Goal: Transaction & Acquisition: Purchase product/service

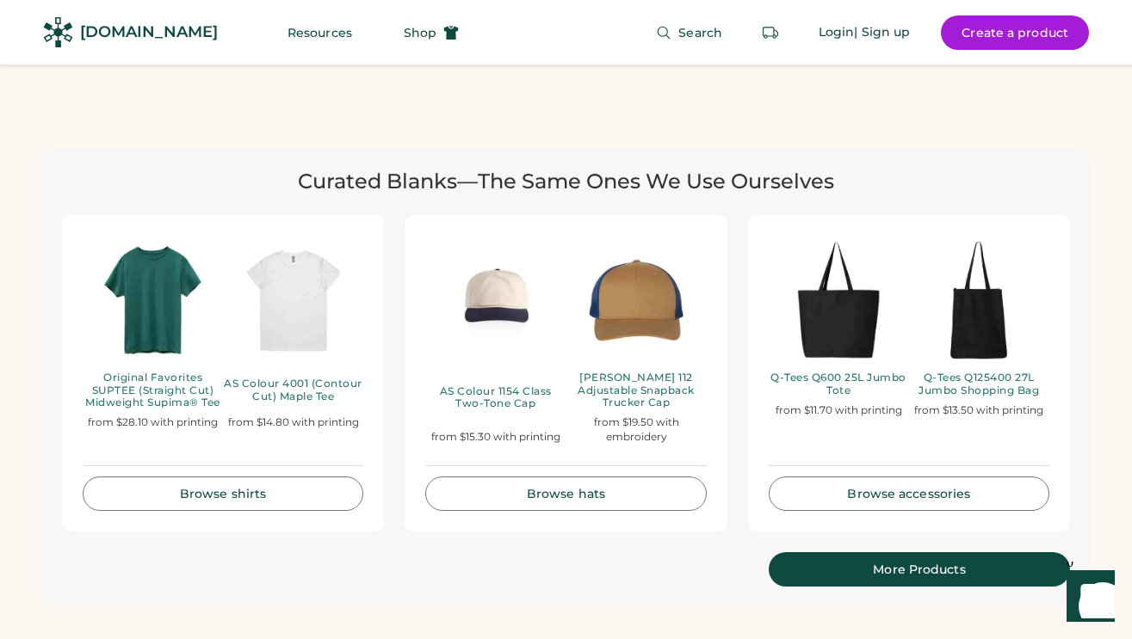
scroll to position [3875, 0]
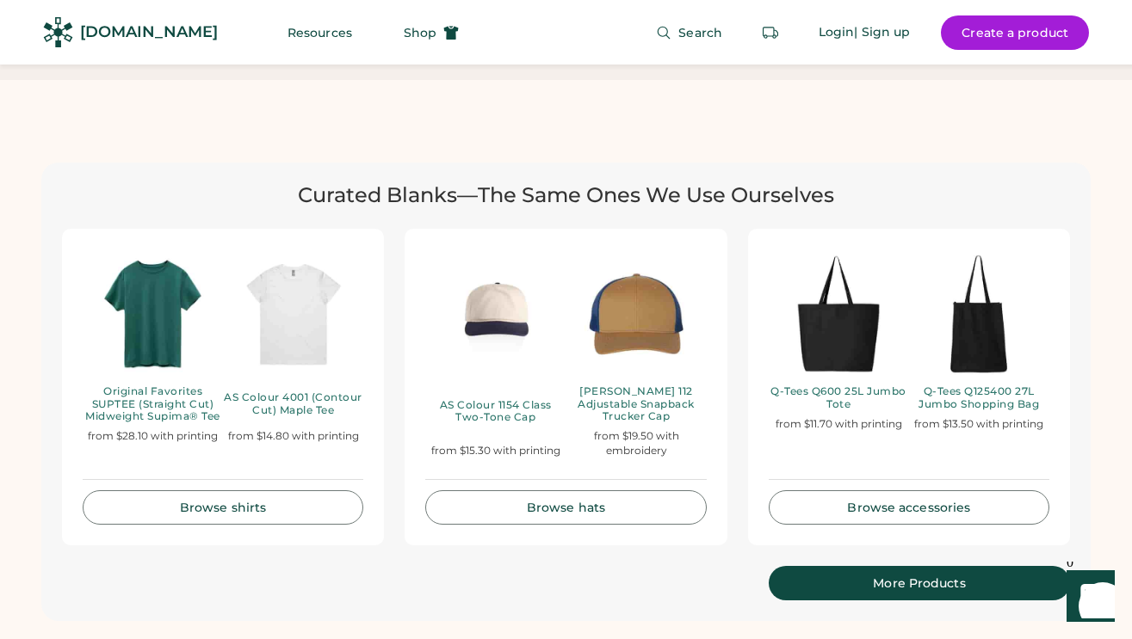
click at [565, 502] on div "Browse hats" at bounding box center [566, 508] width 238 height 12
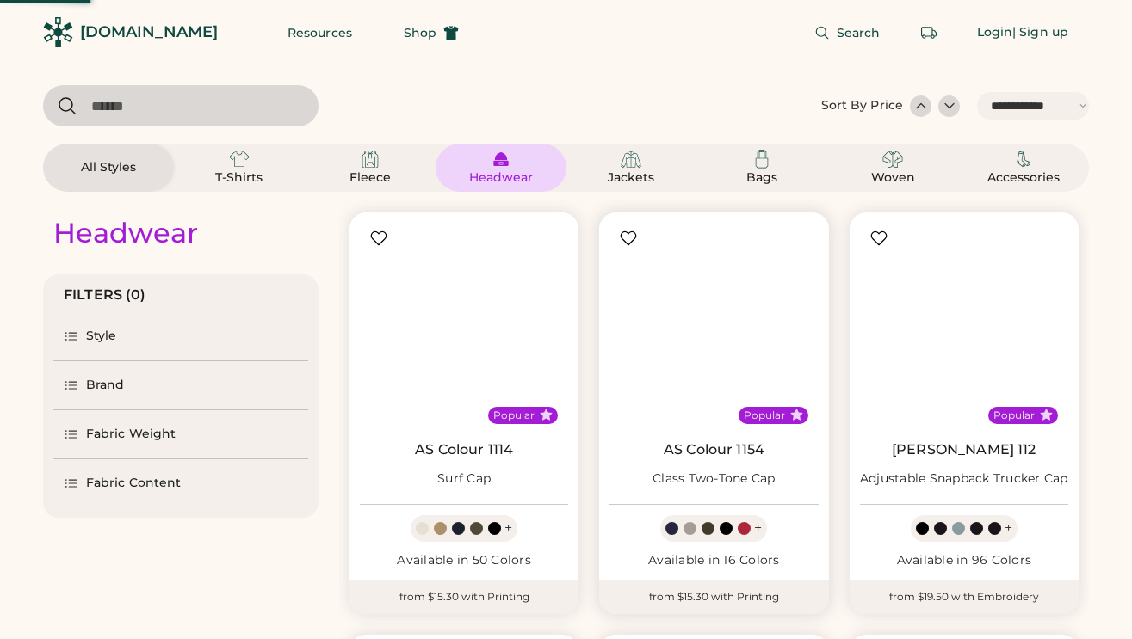
select select "*****"
select select "*"
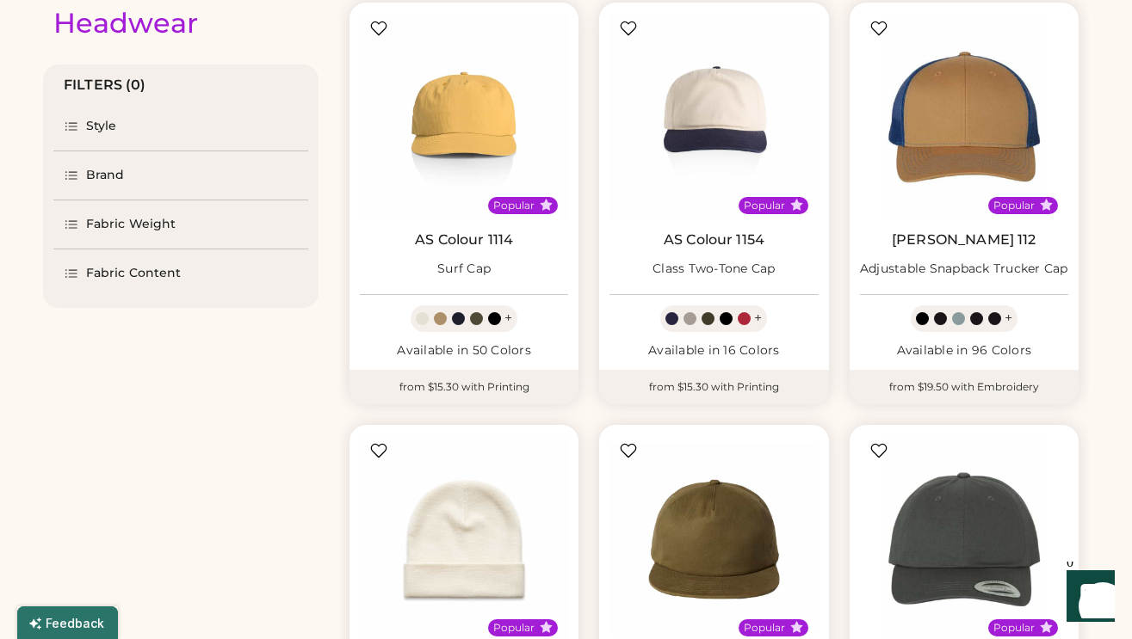
select select "*****"
select select "*"
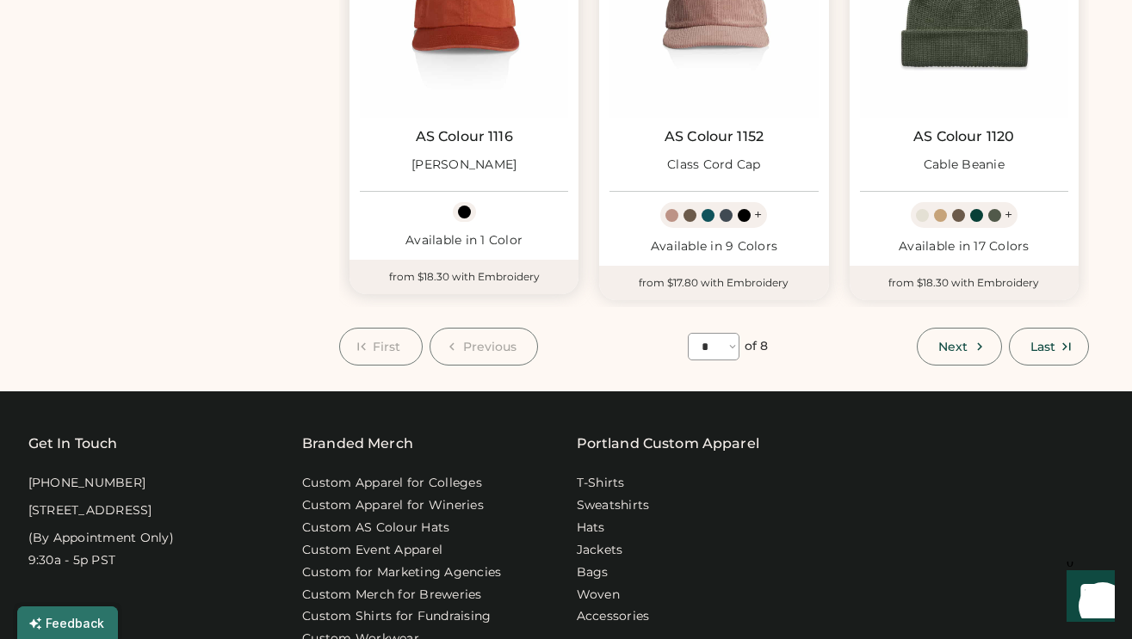
scroll to position [1594, 0]
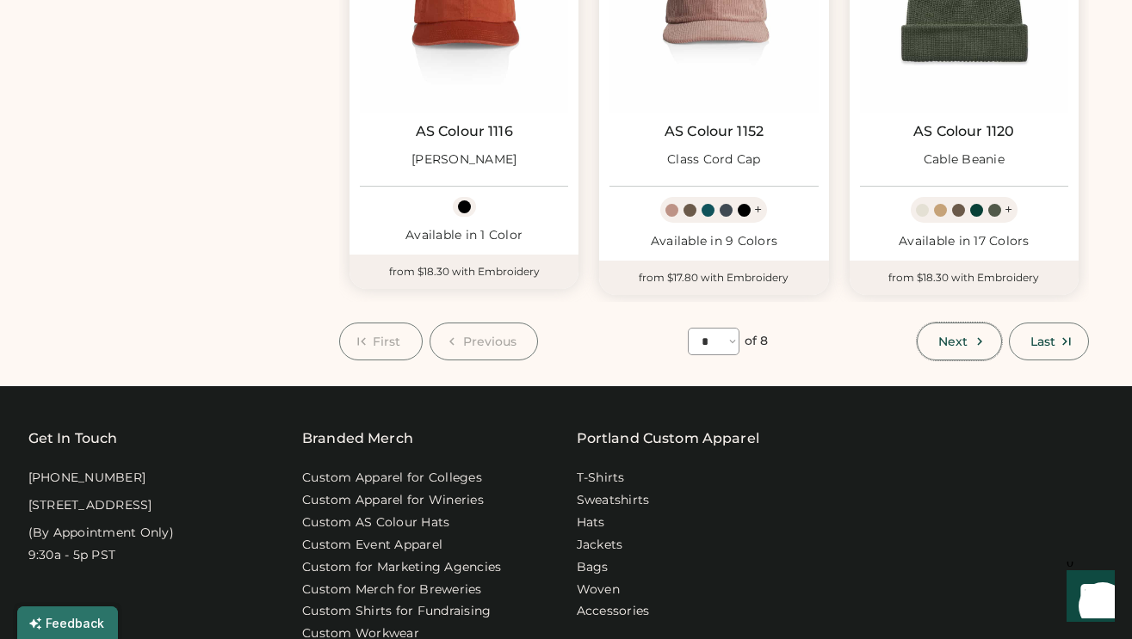
click at [931, 337] on button "Next" at bounding box center [959, 342] width 84 height 38
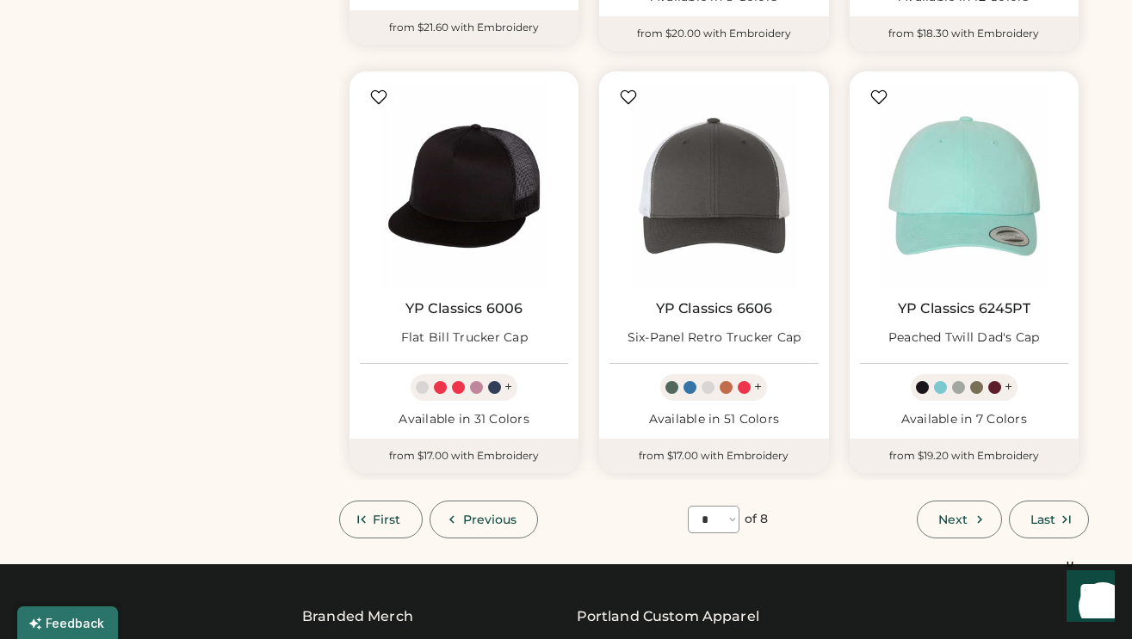
scroll to position [1402, 0]
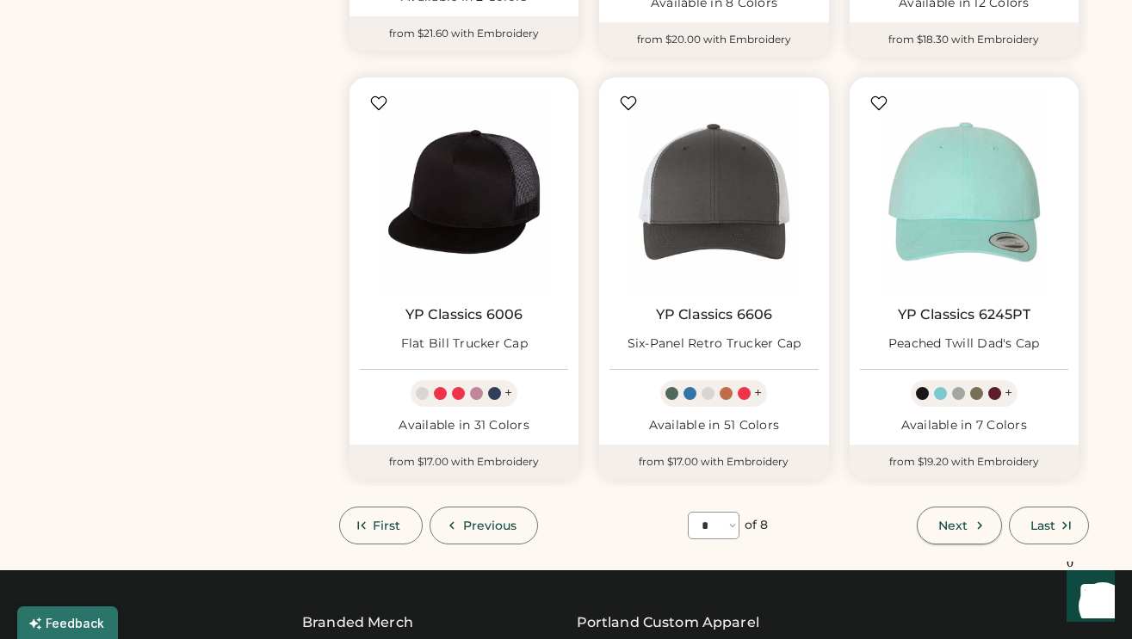
click at [948, 520] on span "Next" at bounding box center [952, 526] width 29 height 12
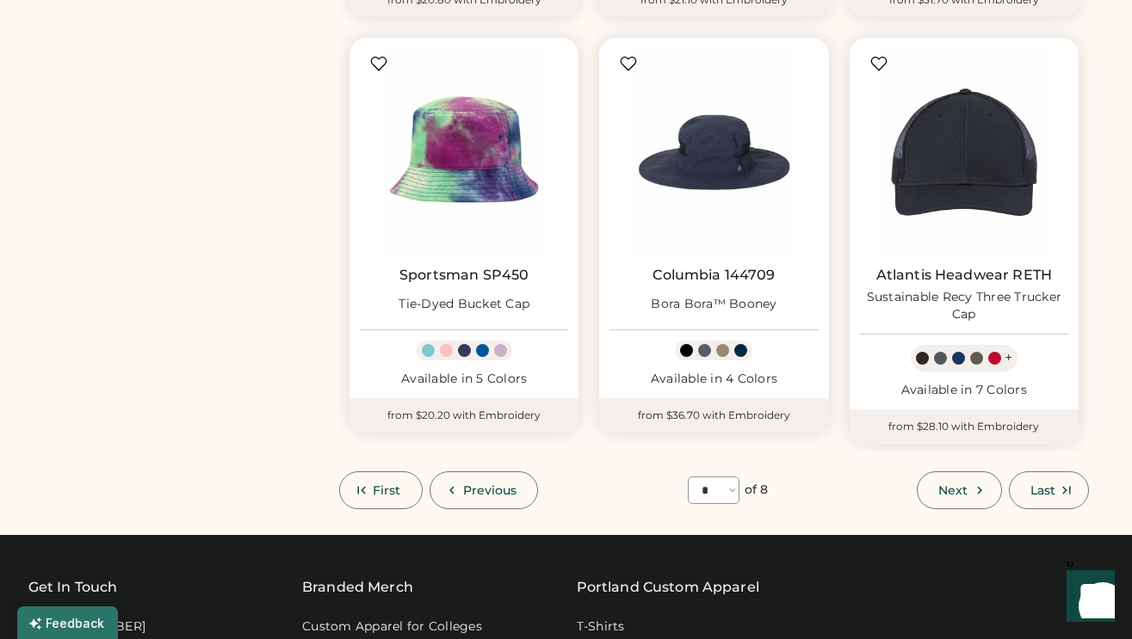
scroll to position [1353, 0]
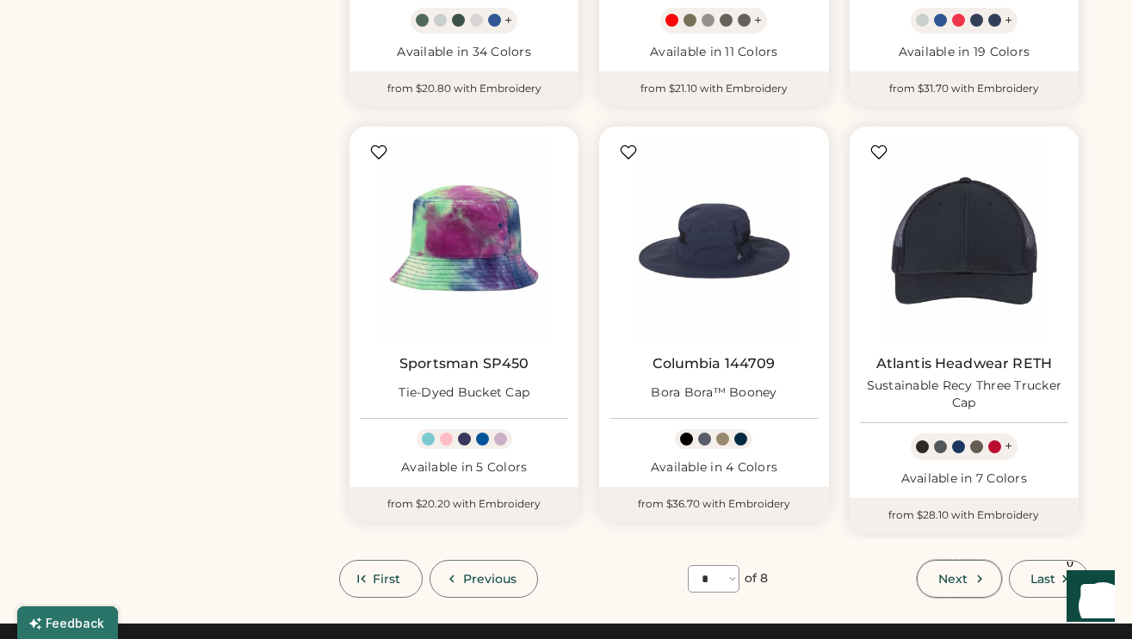
click at [953, 578] on span "Next" at bounding box center [952, 579] width 29 height 12
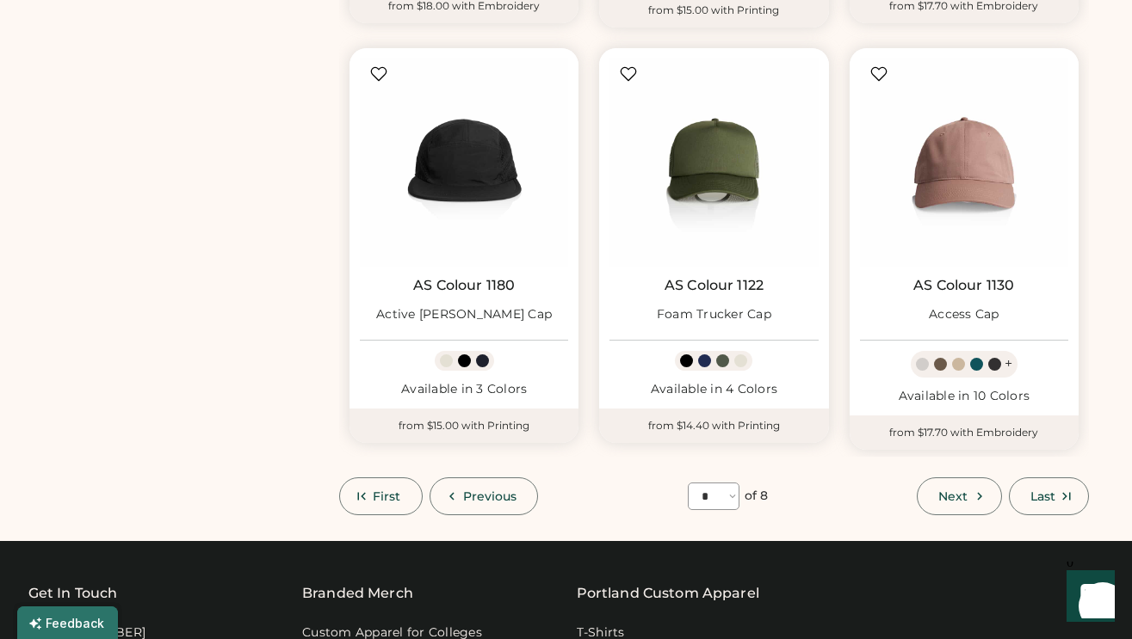
scroll to position [1419, 0]
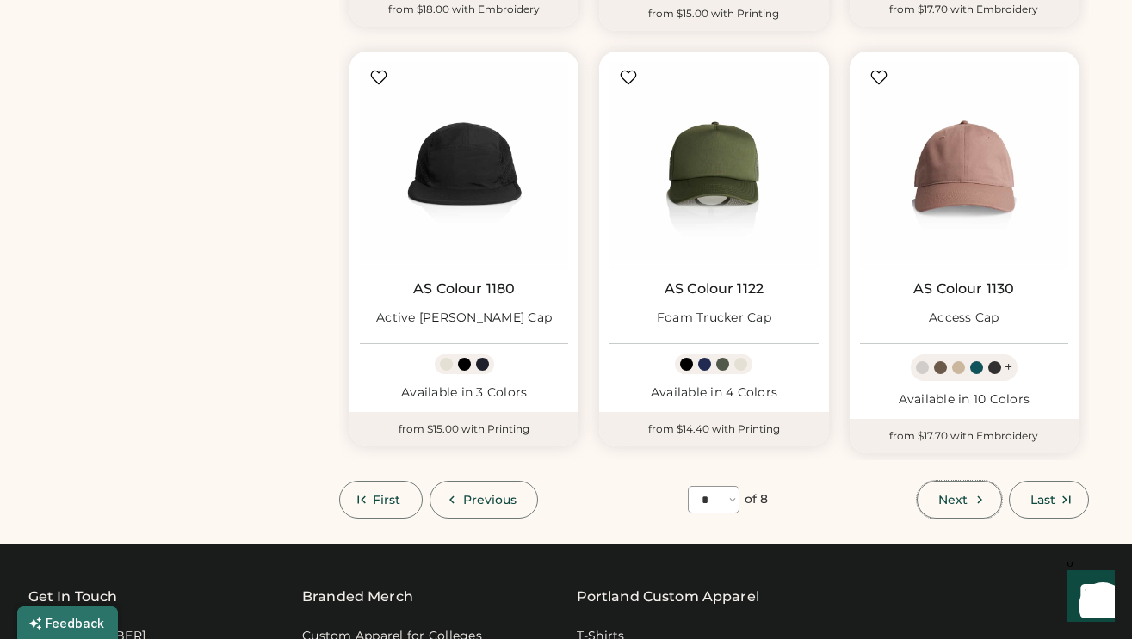
click at [951, 499] on span "Next" at bounding box center [952, 500] width 29 height 12
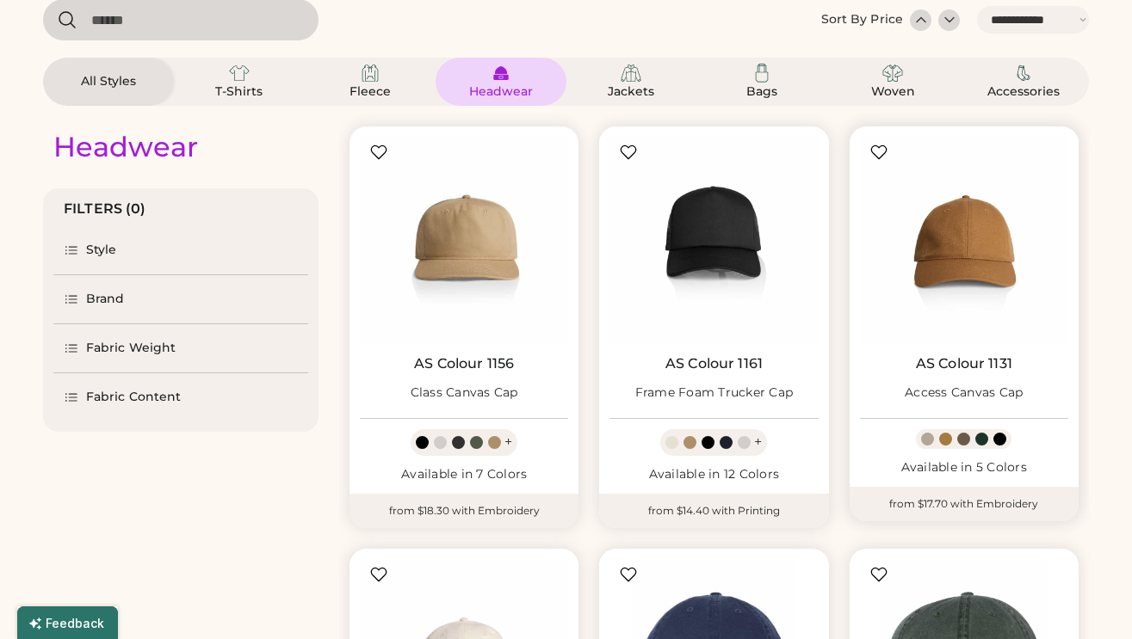
scroll to position [75, 0]
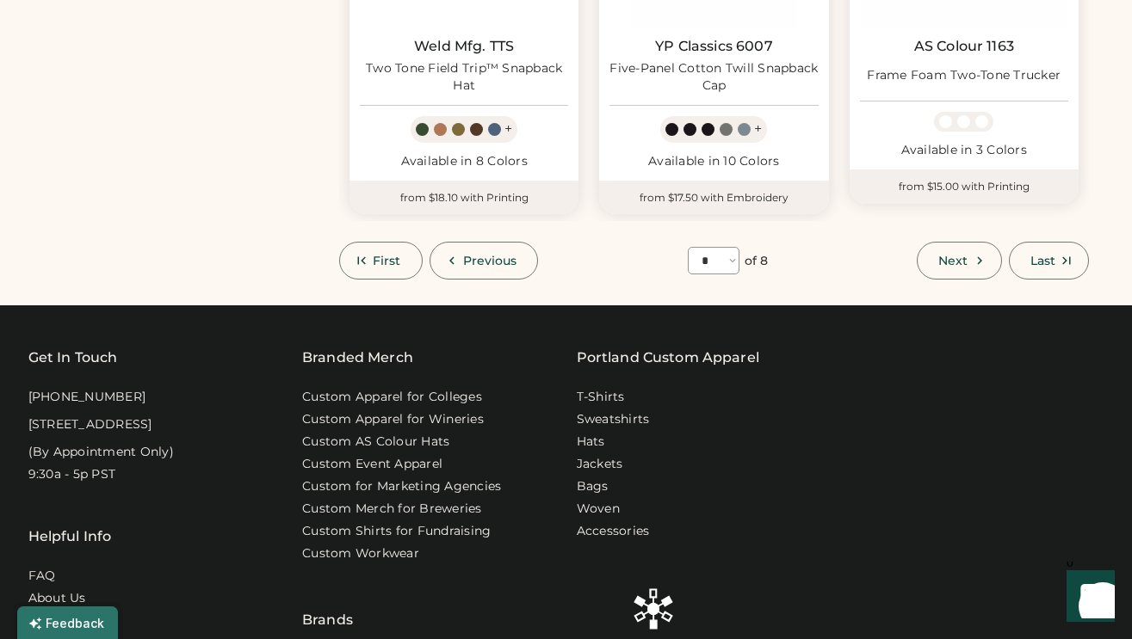
scroll to position [1427, 0]
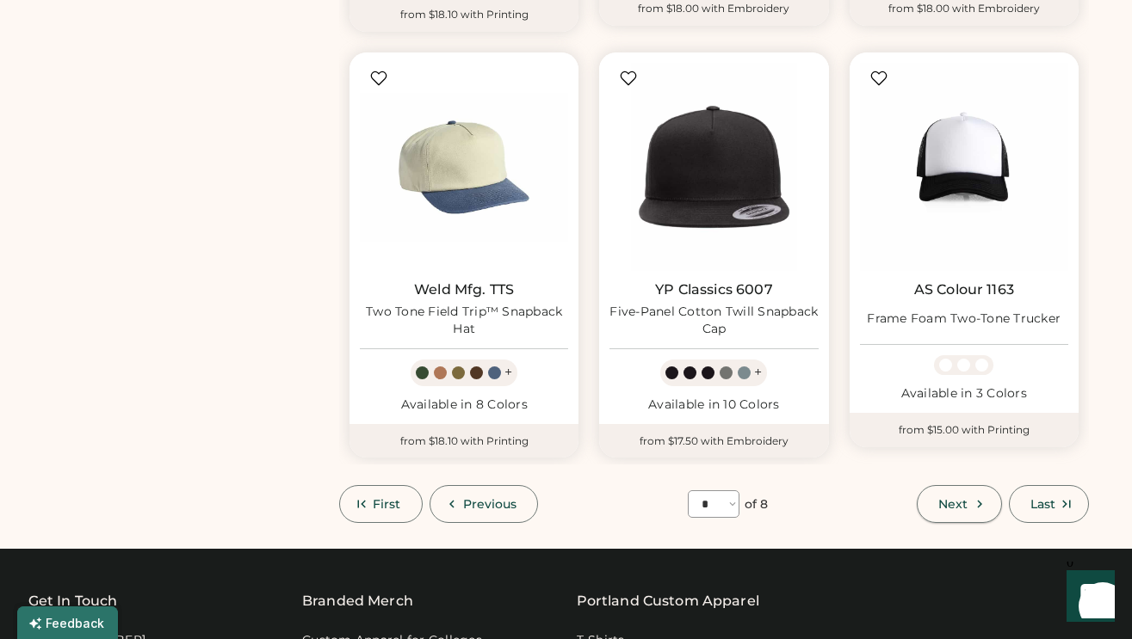
click at [936, 501] on button "Next" at bounding box center [959, 504] width 84 height 38
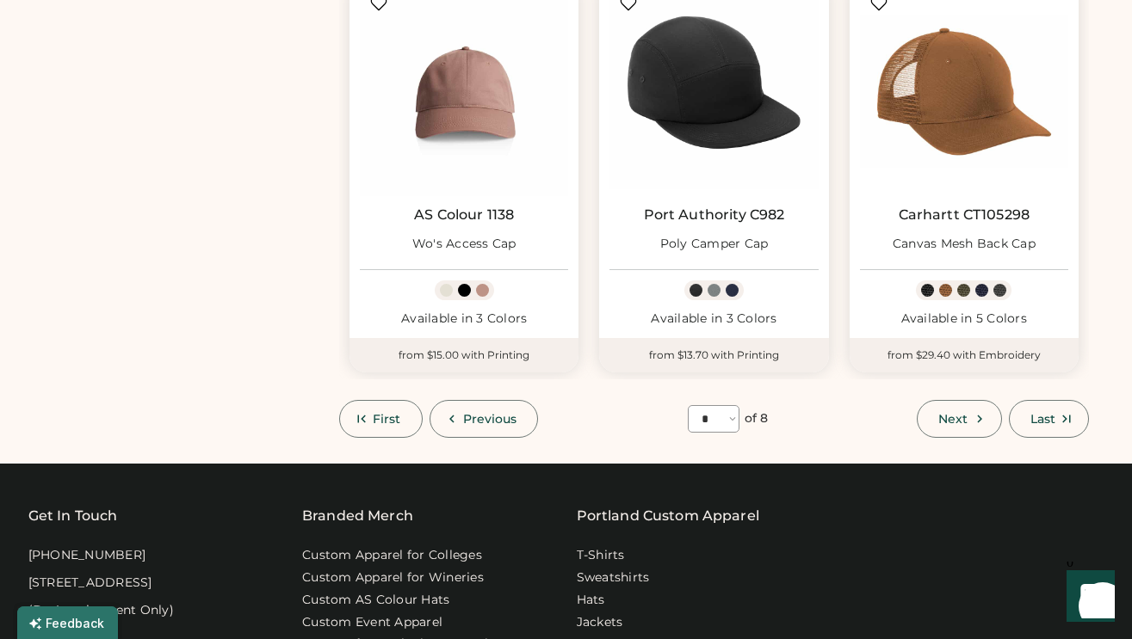
scroll to position [1552, 0]
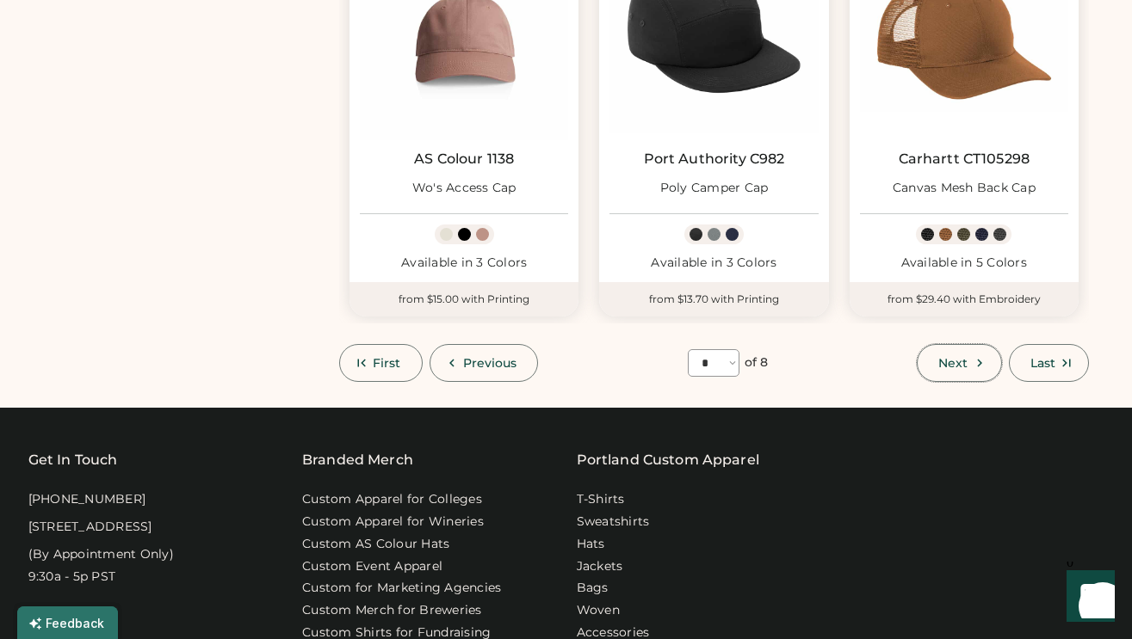
drag, startPoint x: 965, startPoint y: 365, endPoint x: 950, endPoint y: 362, distance: 14.9
click at [964, 365] on span "Next" at bounding box center [952, 363] width 29 height 12
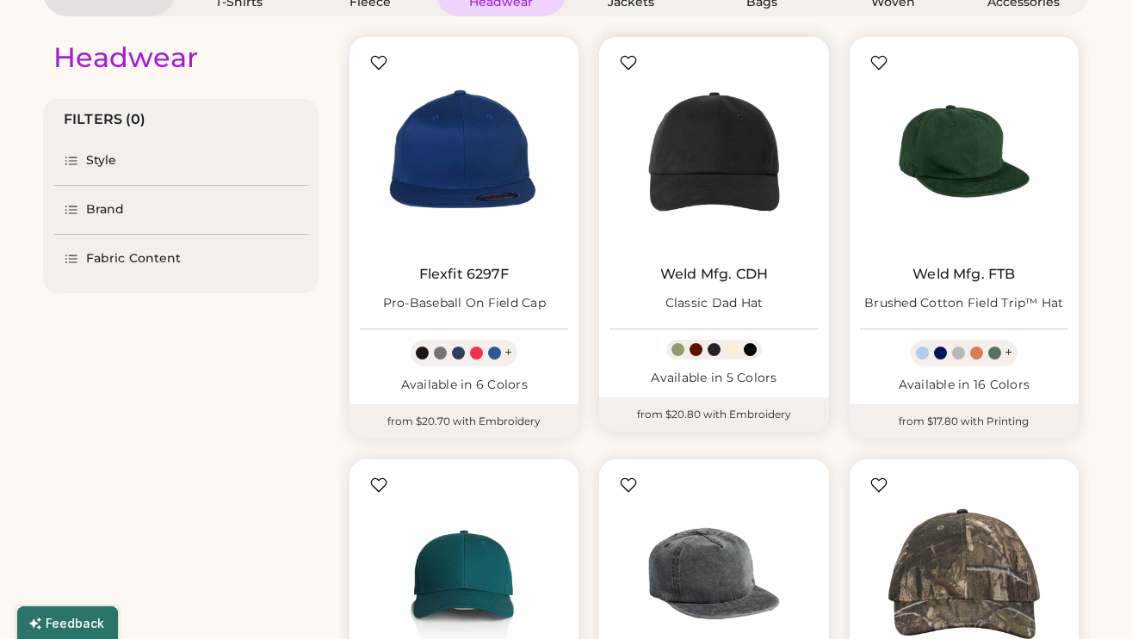
scroll to position [75, 0]
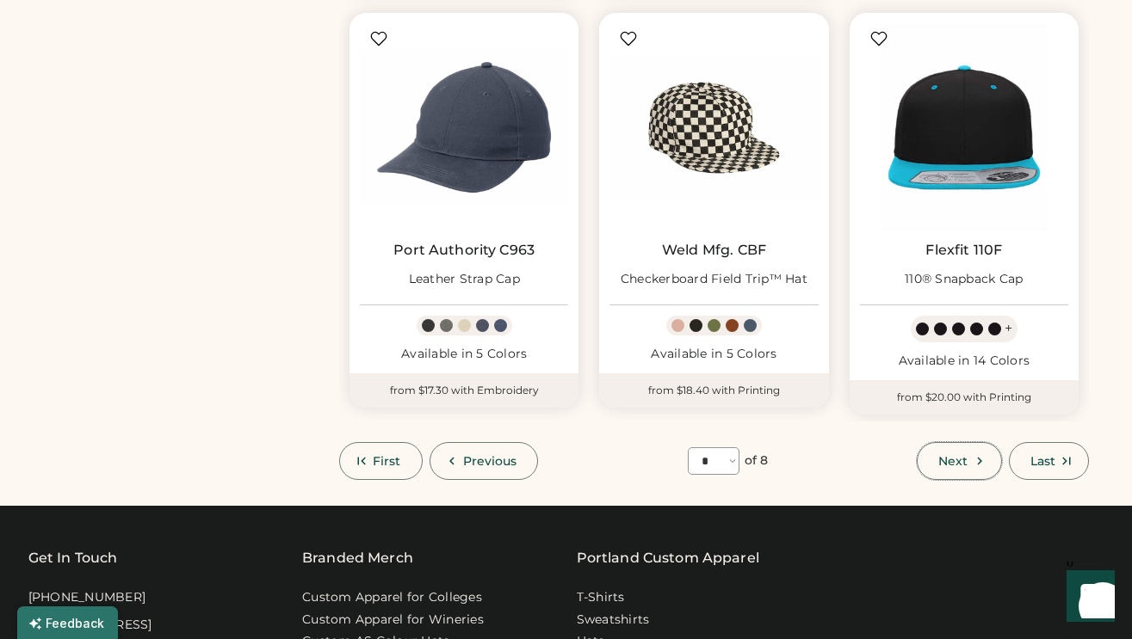
click at [979, 473] on button "Next" at bounding box center [959, 461] width 84 height 38
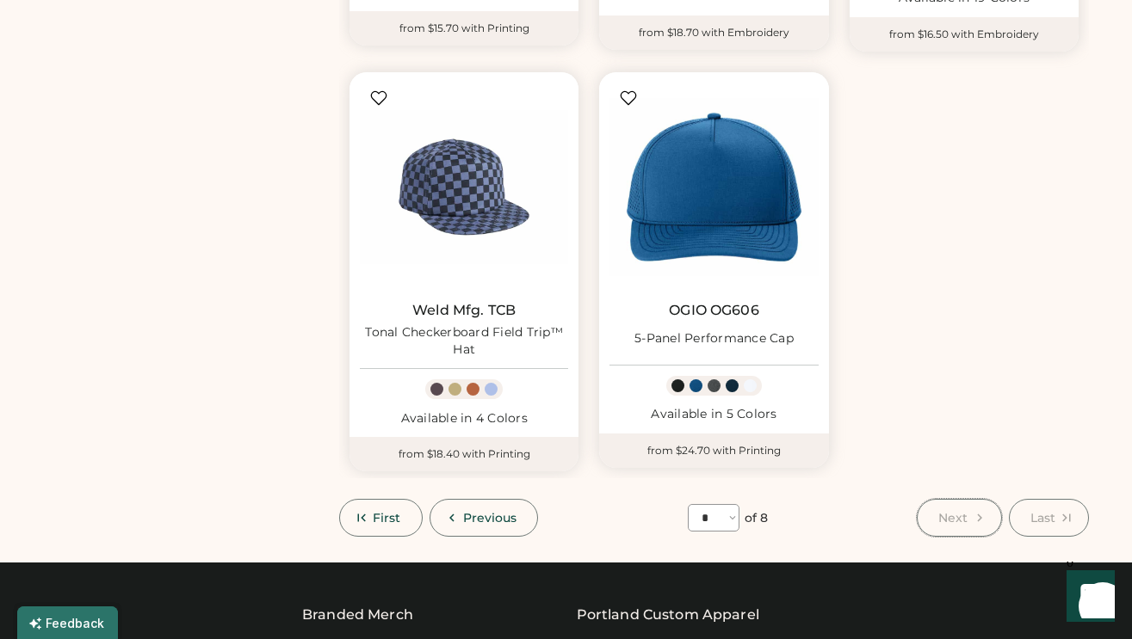
scroll to position [1004, 0]
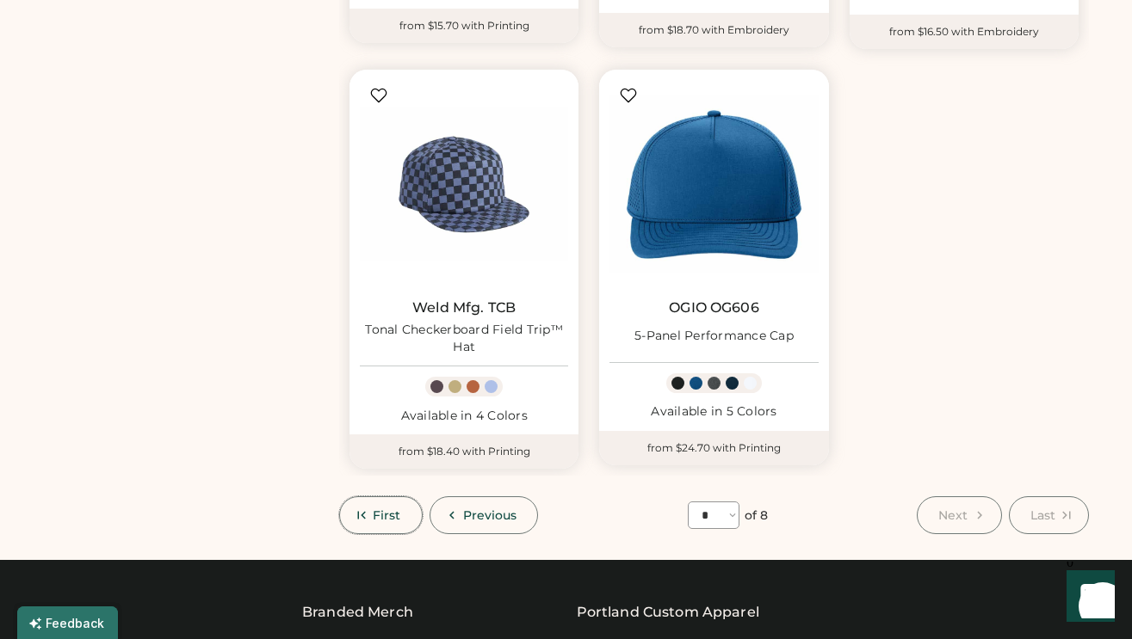
click at [395, 510] on button "First" at bounding box center [380, 516] width 83 height 38
select select "*"
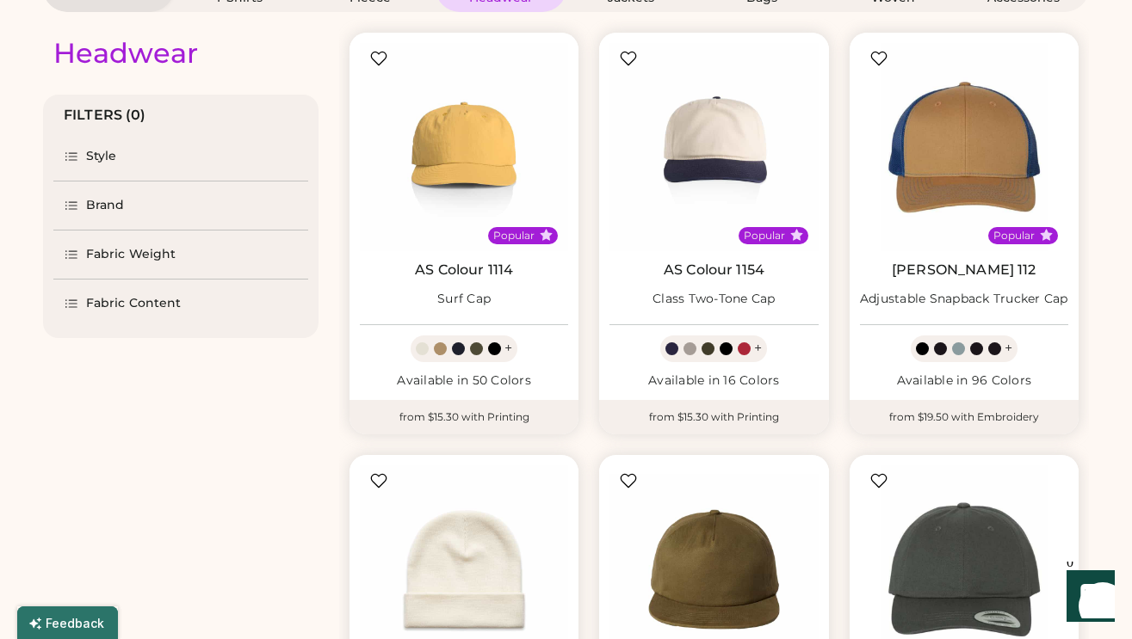
scroll to position [227, 0]
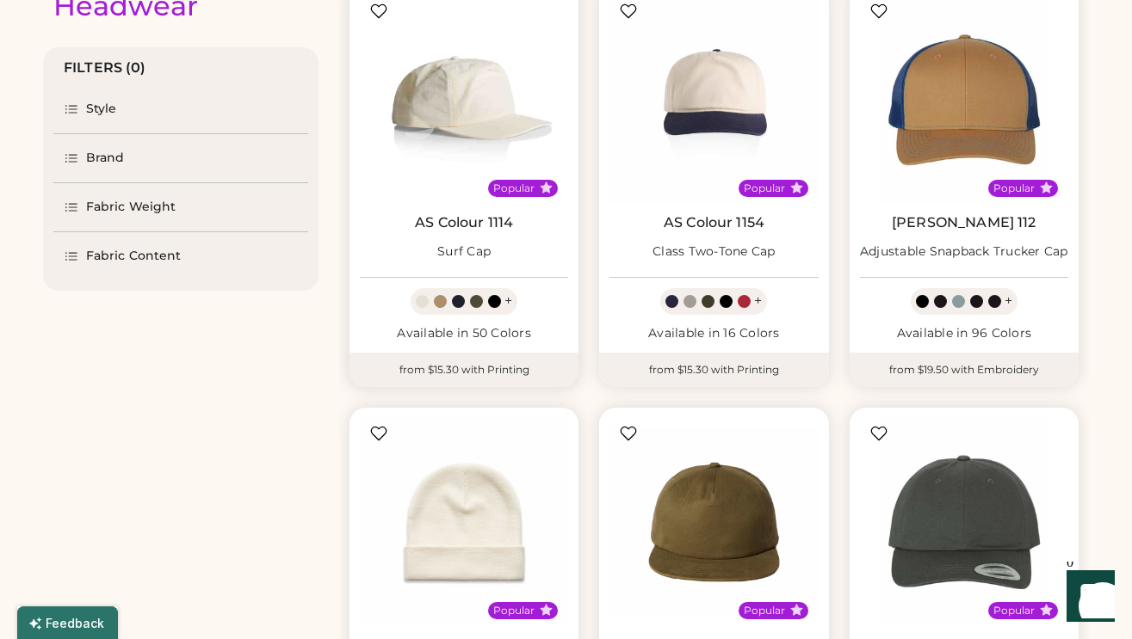
click at [423, 133] on img at bounding box center [464, 100] width 208 height 208
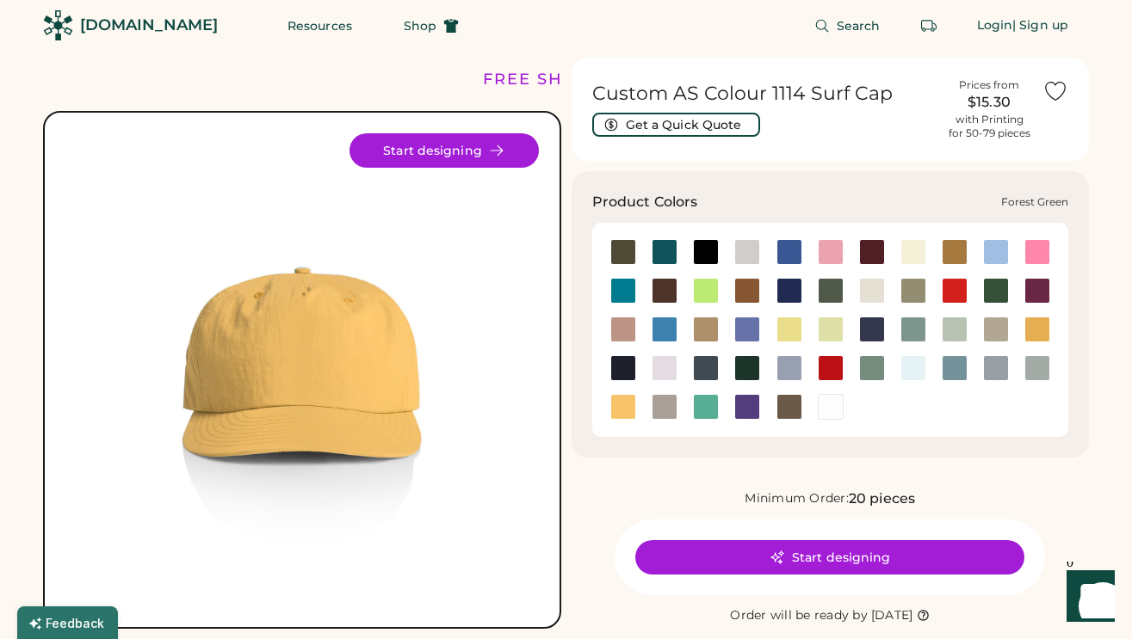
scroll to position [4, 0]
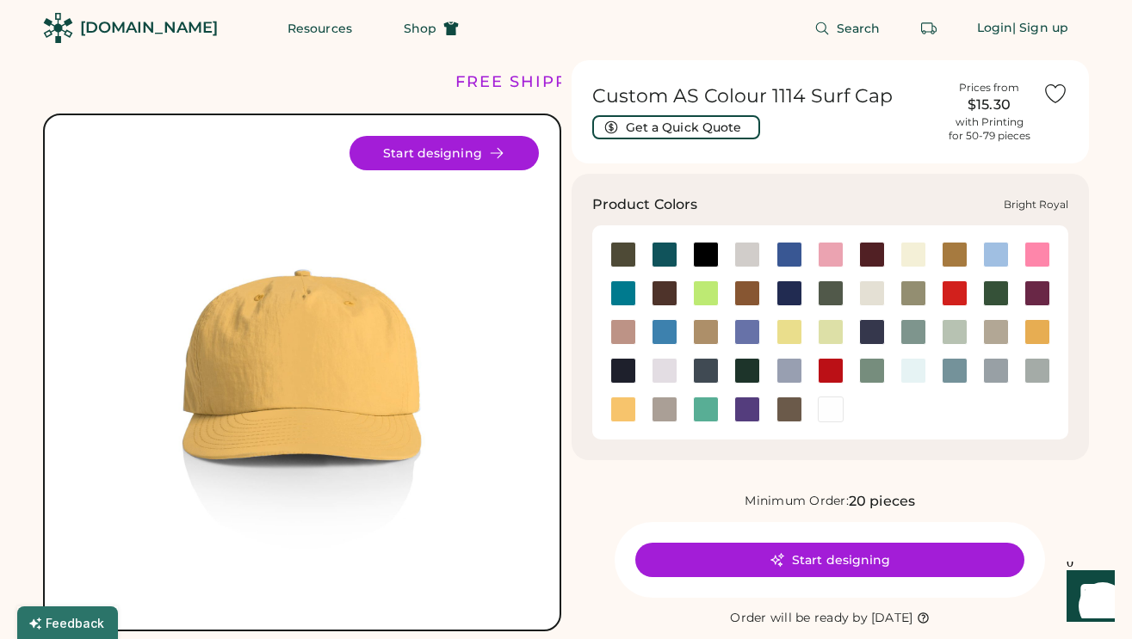
click at [790, 250] on div at bounding box center [789, 255] width 26 height 26
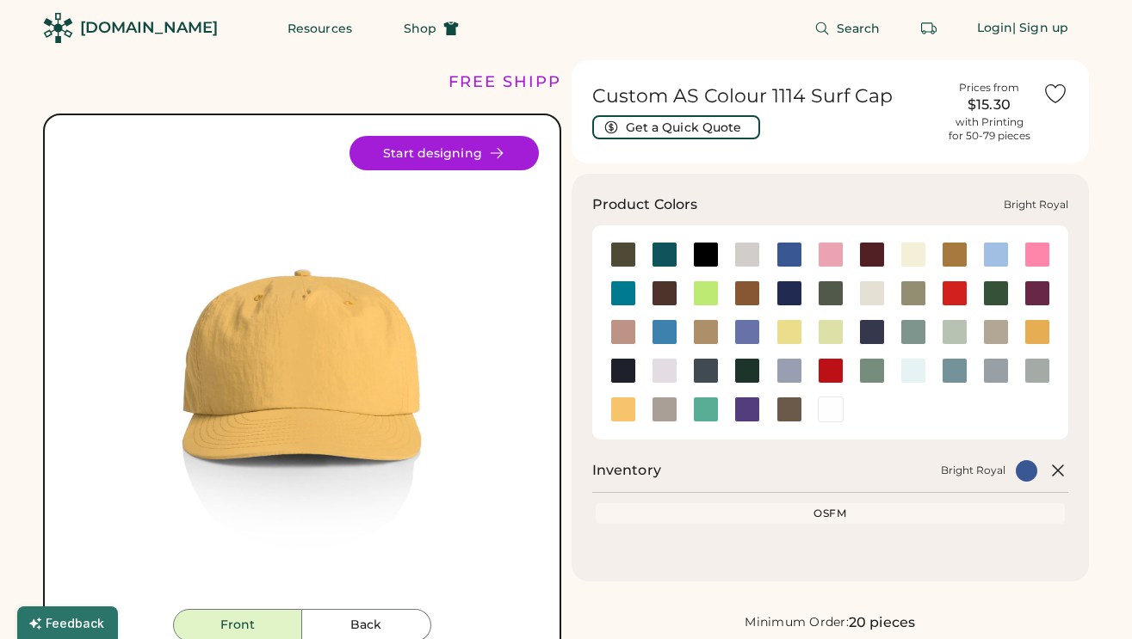
scroll to position [5, 0]
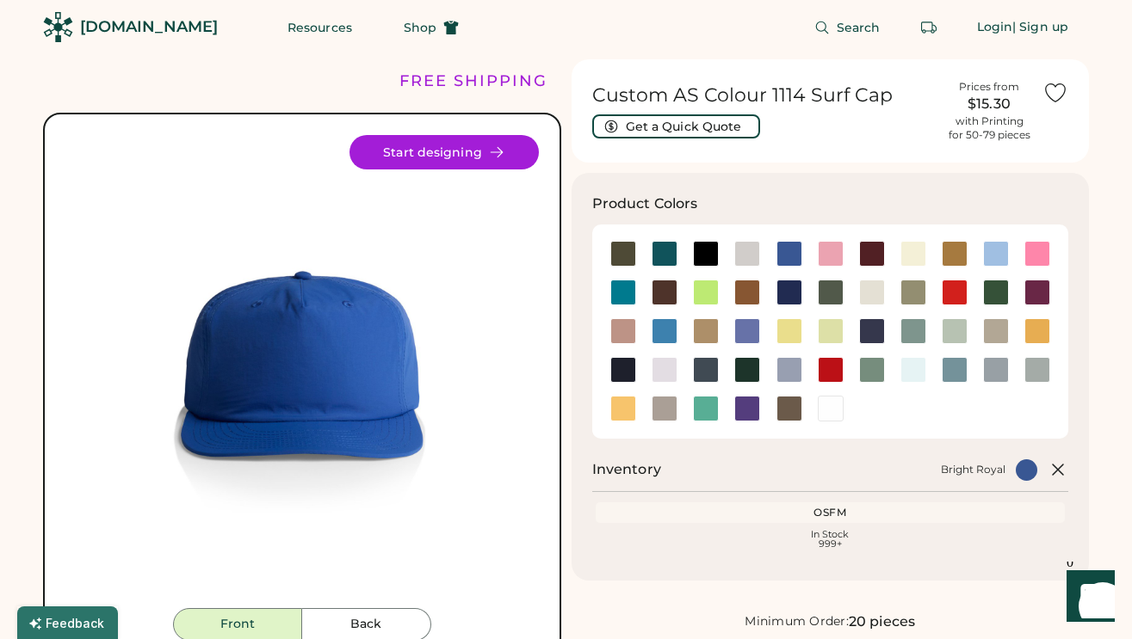
click at [770, 178] on div "Product Colors Inventory Bright Royal OSFM In Stock 999+" at bounding box center [830, 377] width 518 height 408
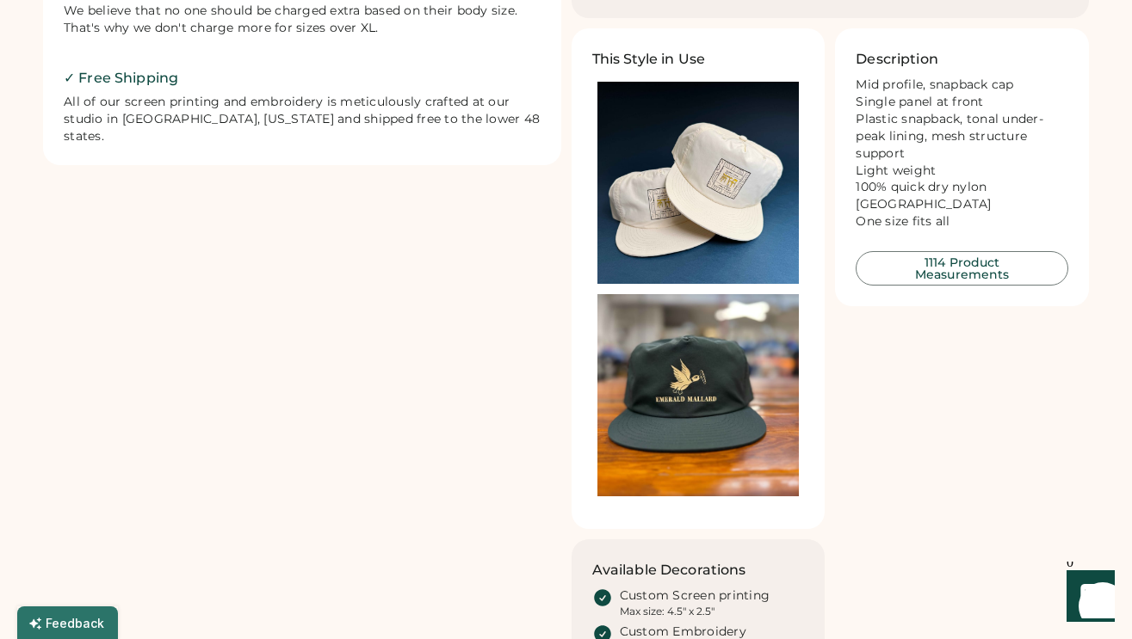
scroll to position [905, 0]
click at [684, 171] on img at bounding box center [698, 182] width 202 height 202
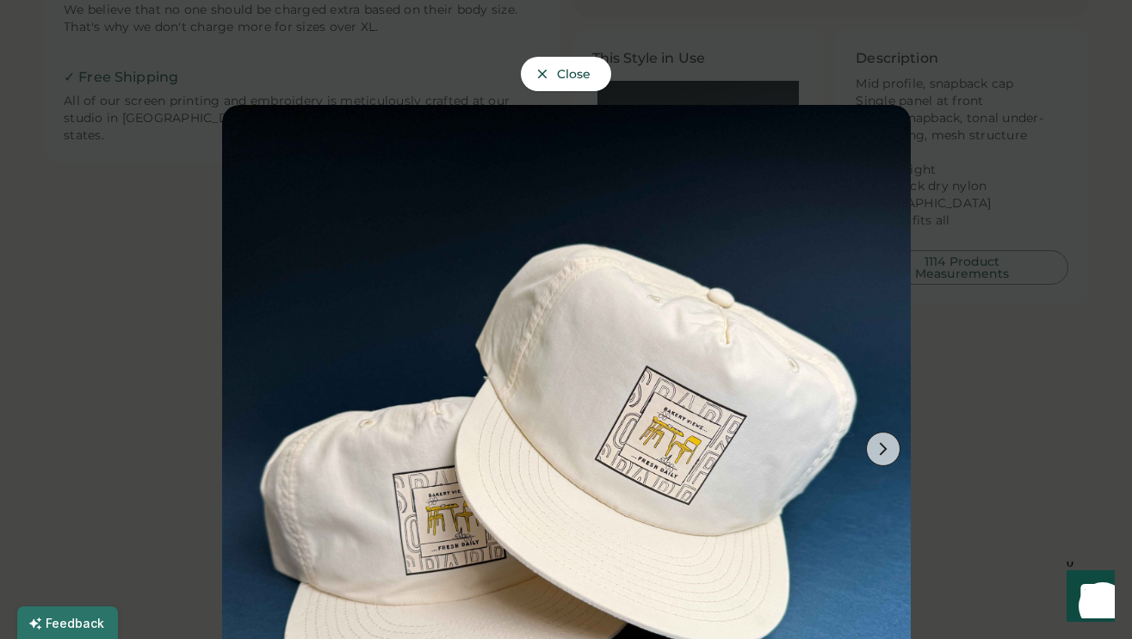
click at [1018, 236] on div at bounding box center [566, 319] width 1132 height 639
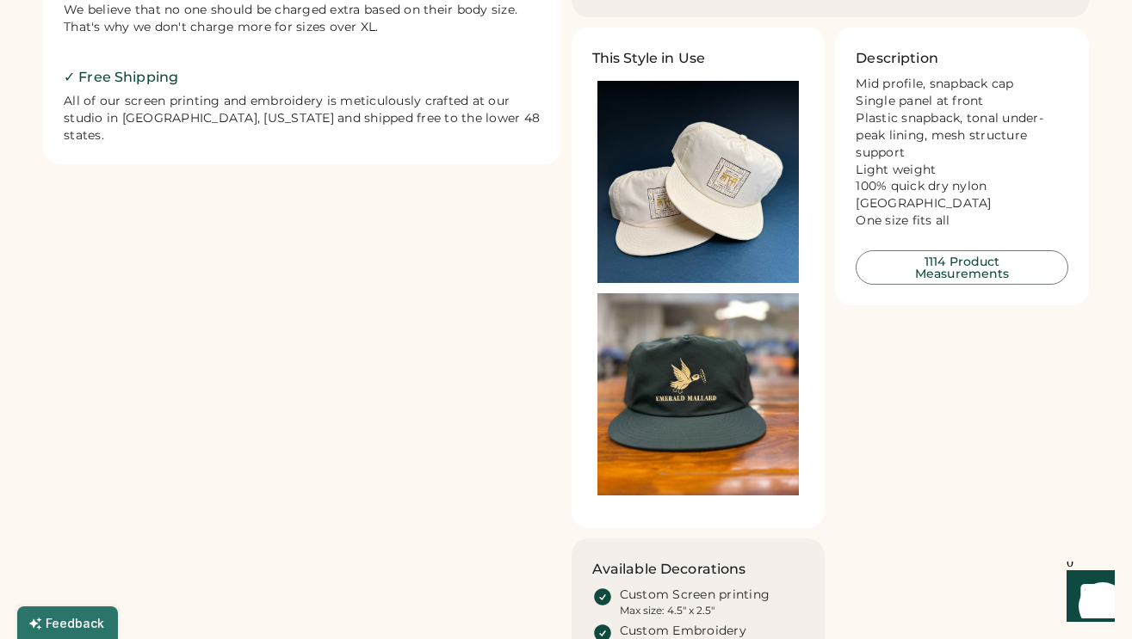
click at [695, 188] on img at bounding box center [698, 182] width 202 height 202
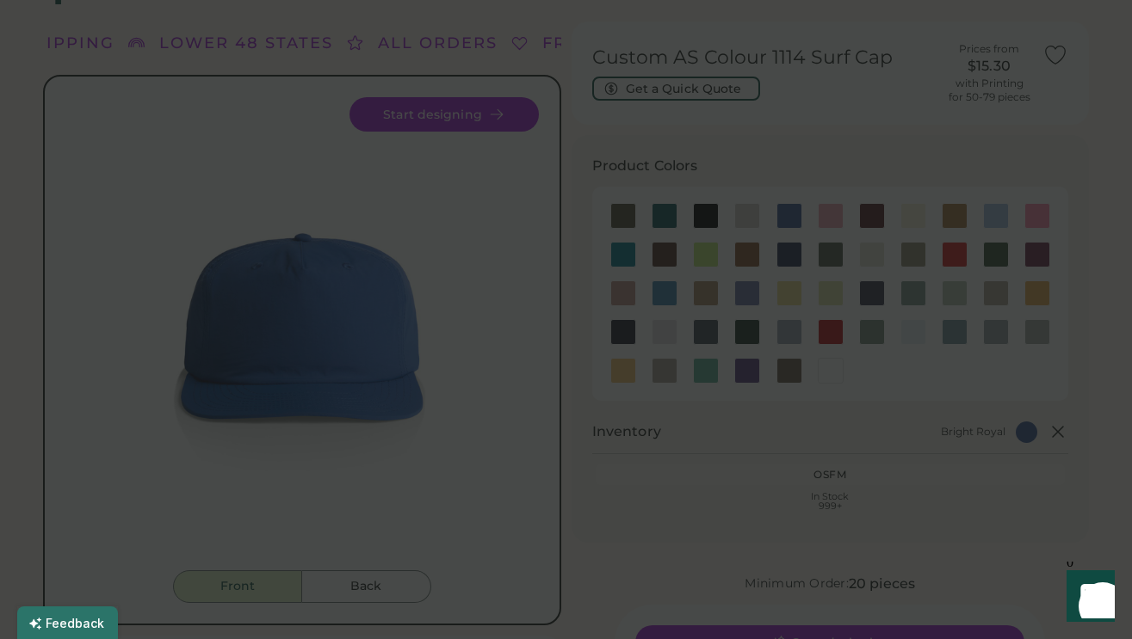
scroll to position [52, 0]
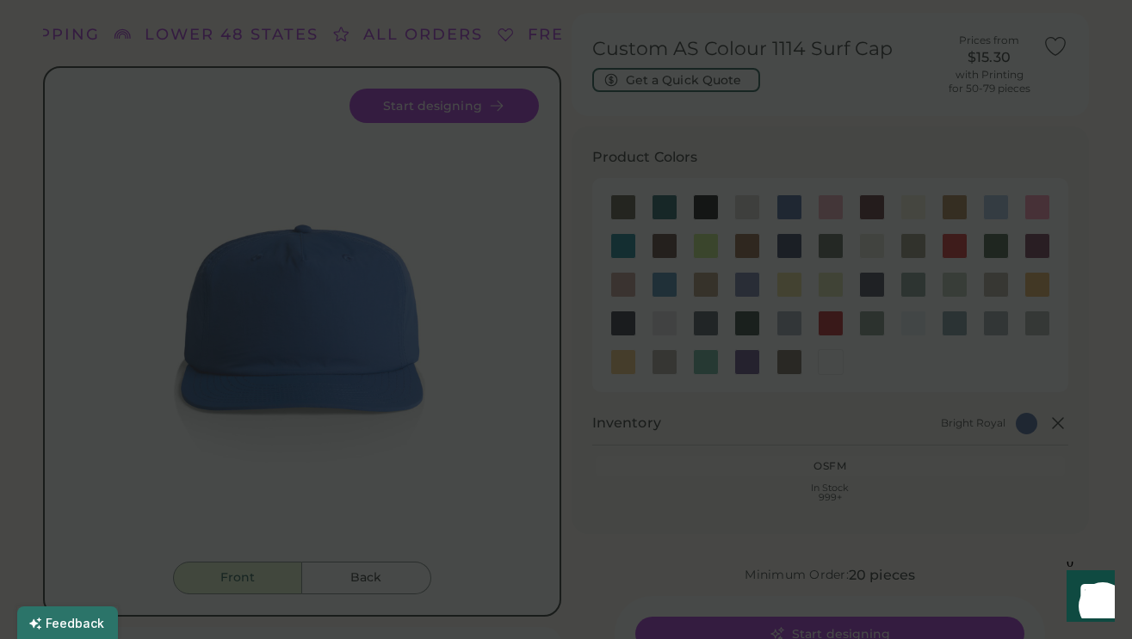
click at [548, 143] on div at bounding box center [566, 319] width 1132 height 639
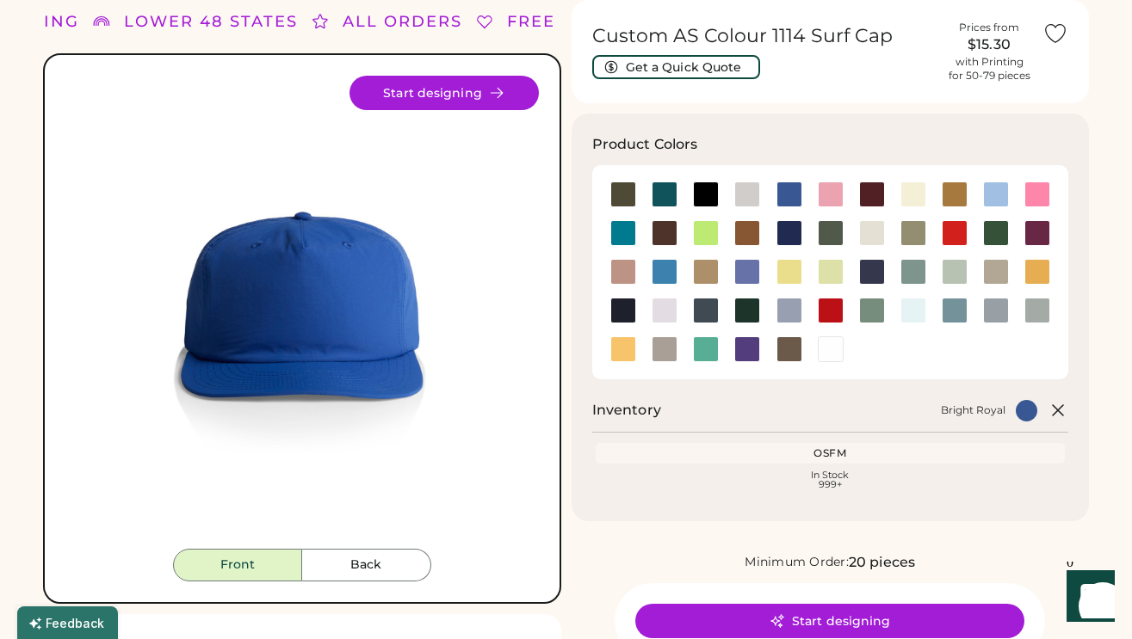
scroll to position [872, 0]
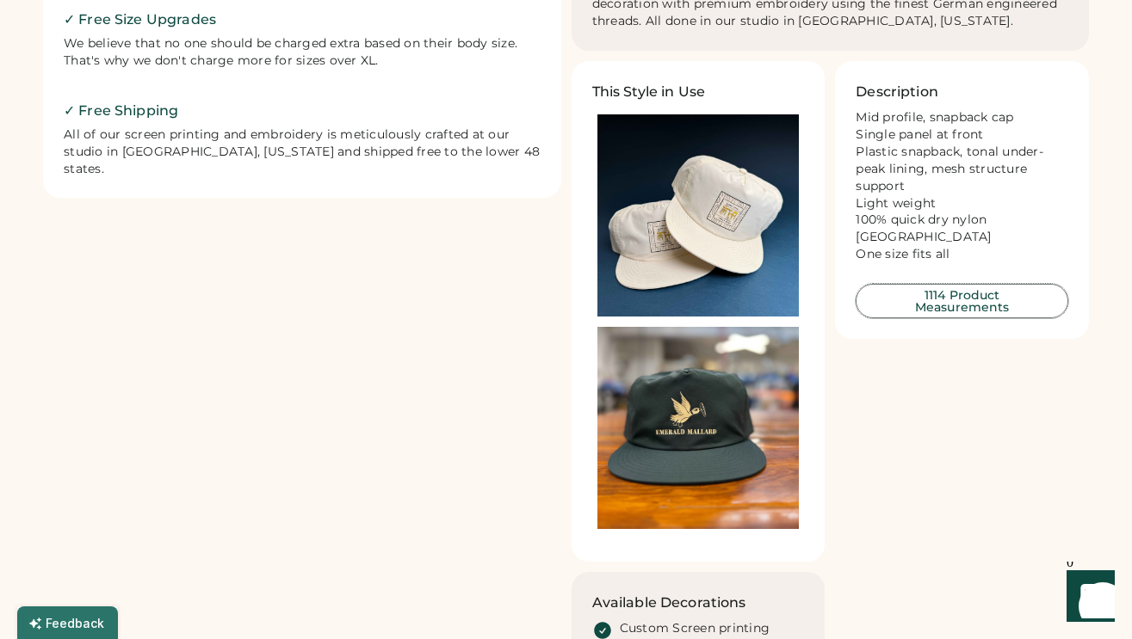
click at [957, 303] on button "1114 Product Measurements" at bounding box center [961, 301] width 213 height 34
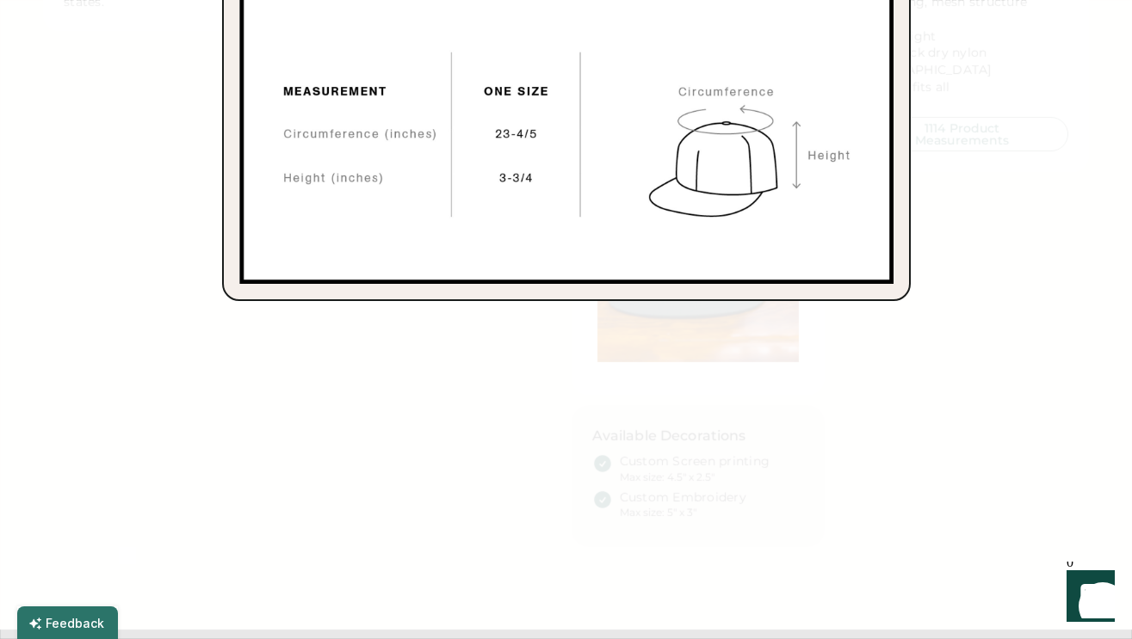
scroll to position [964, 0]
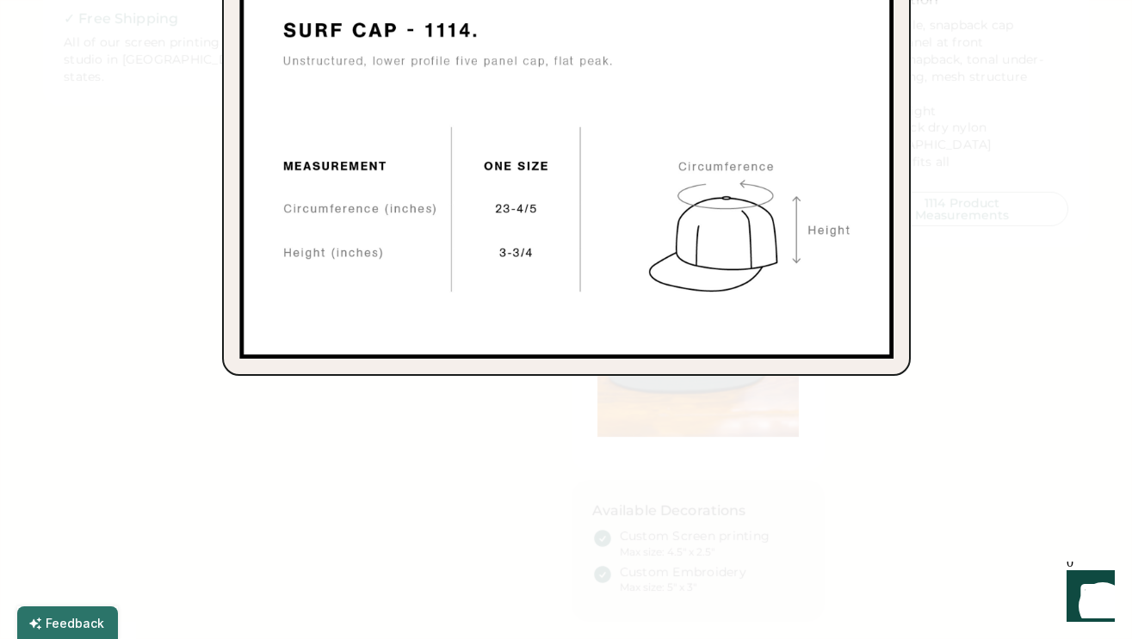
click at [995, 243] on div at bounding box center [566, 319] width 1132 height 639
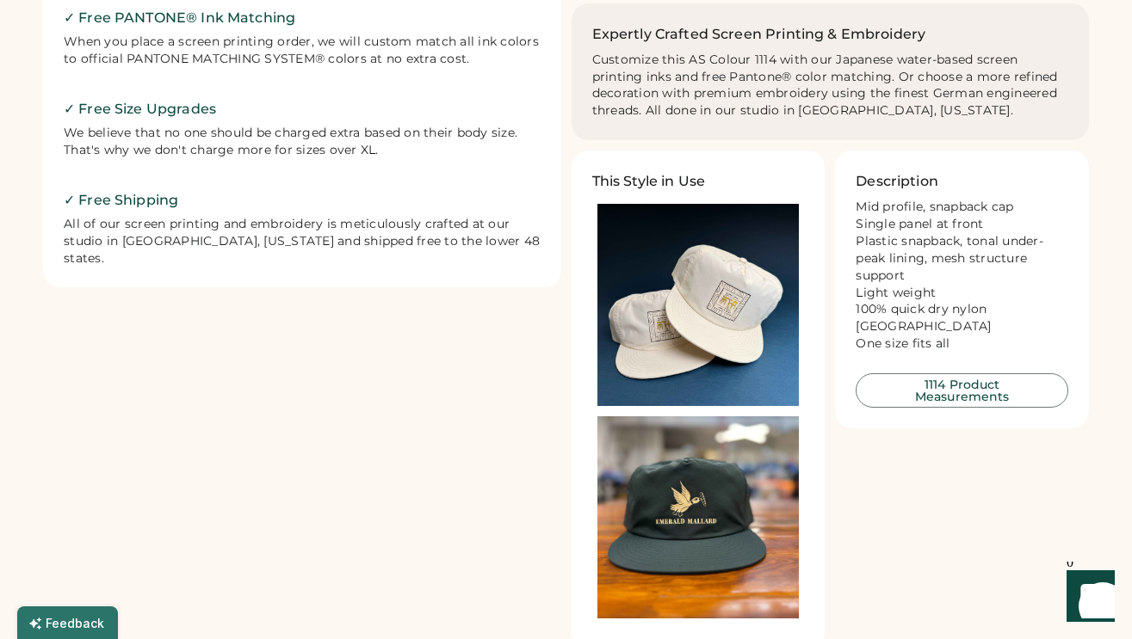
scroll to position [781, 0]
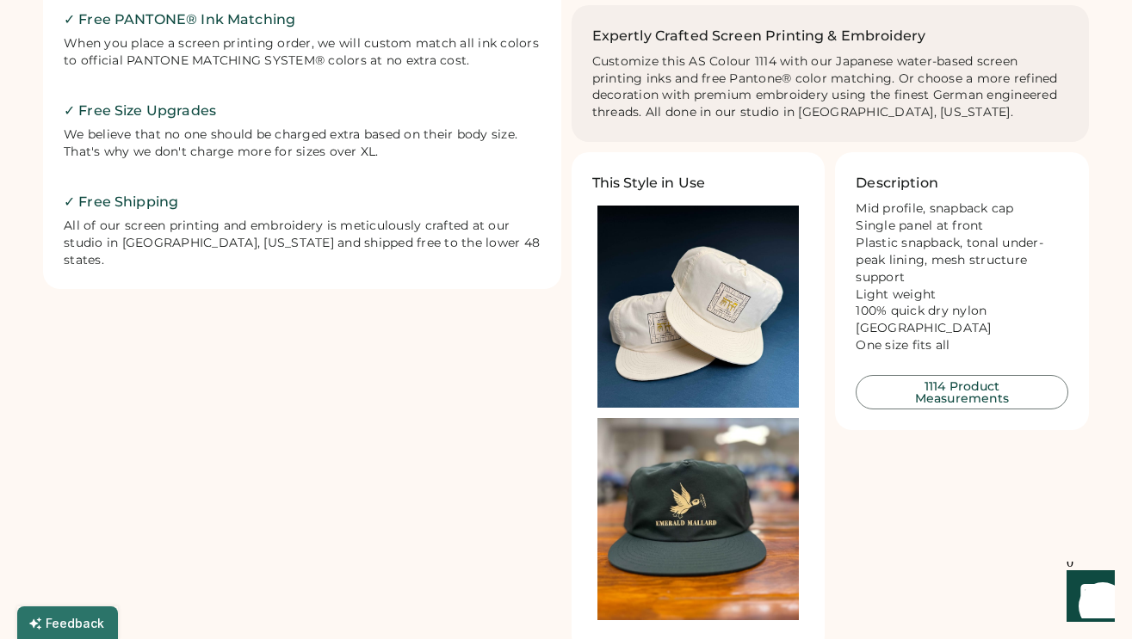
click at [254, 233] on div "All of our screen printing and embroidery is meticulously crafted at our studio…" at bounding box center [302, 244] width 477 height 52
click at [255, 234] on div "All of our screen printing and embroidery is meticulously crafted at our studio…" at bounding box center [302, 244] width 477 height 52
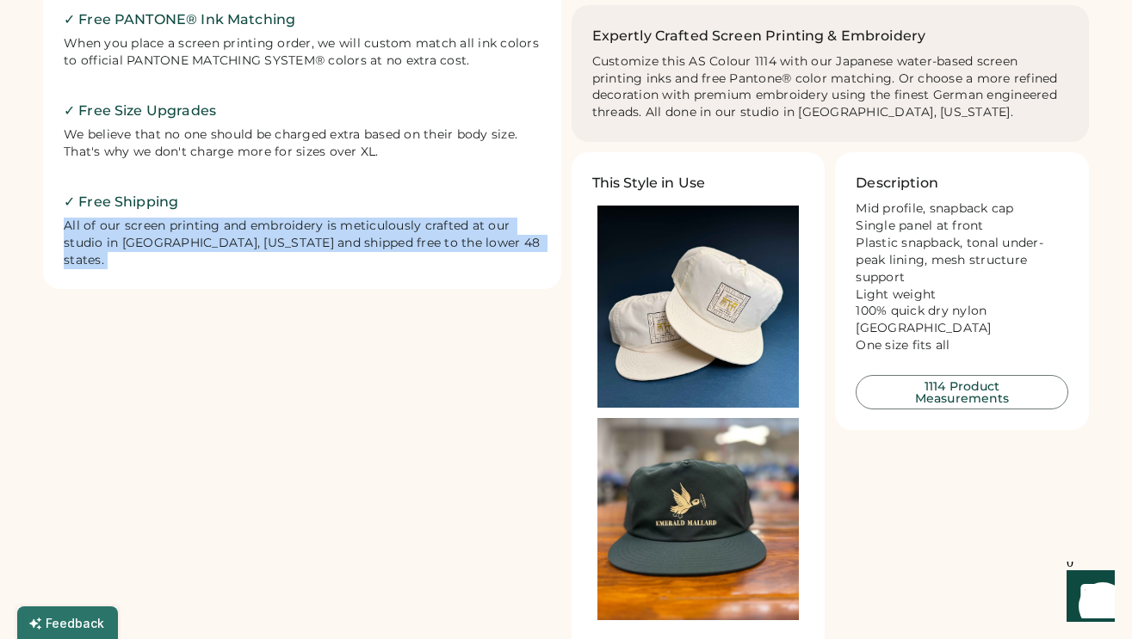
click at [255, 234] on div "All of our screen printing and embroidery is meticulously crafted at our studio…" at bounding box center [302, 244] width 477 height 52
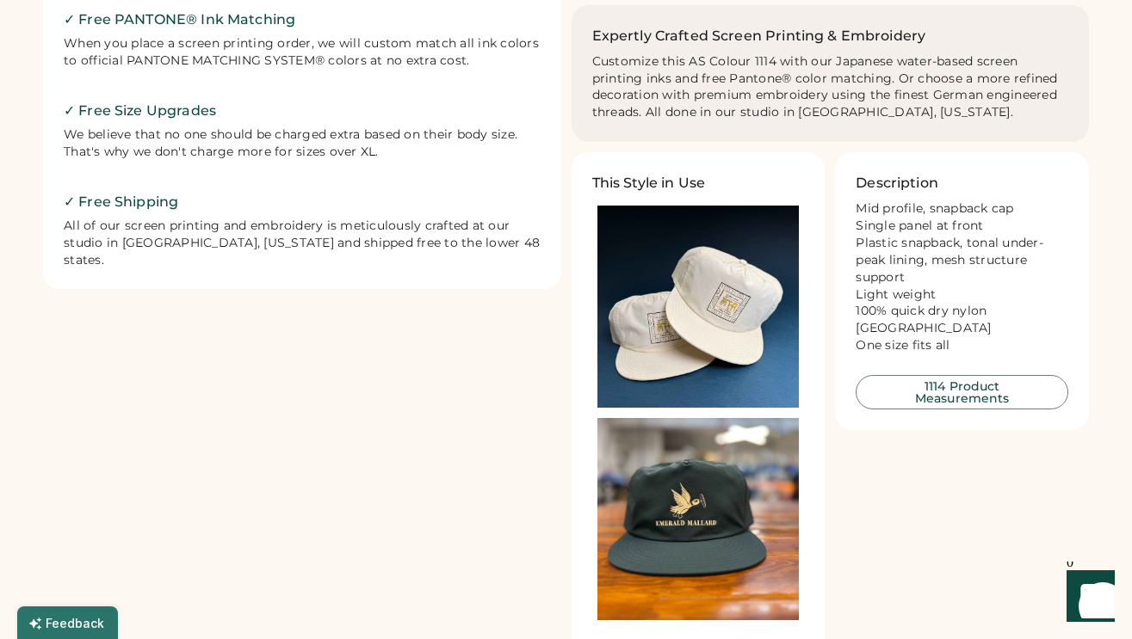
click at [905, 50] on div "Expertly Crafted Screen Printing & Embroidery Customize this AS Colour 1114 wit…" at bounding box center [830, 74] width 477 height 96
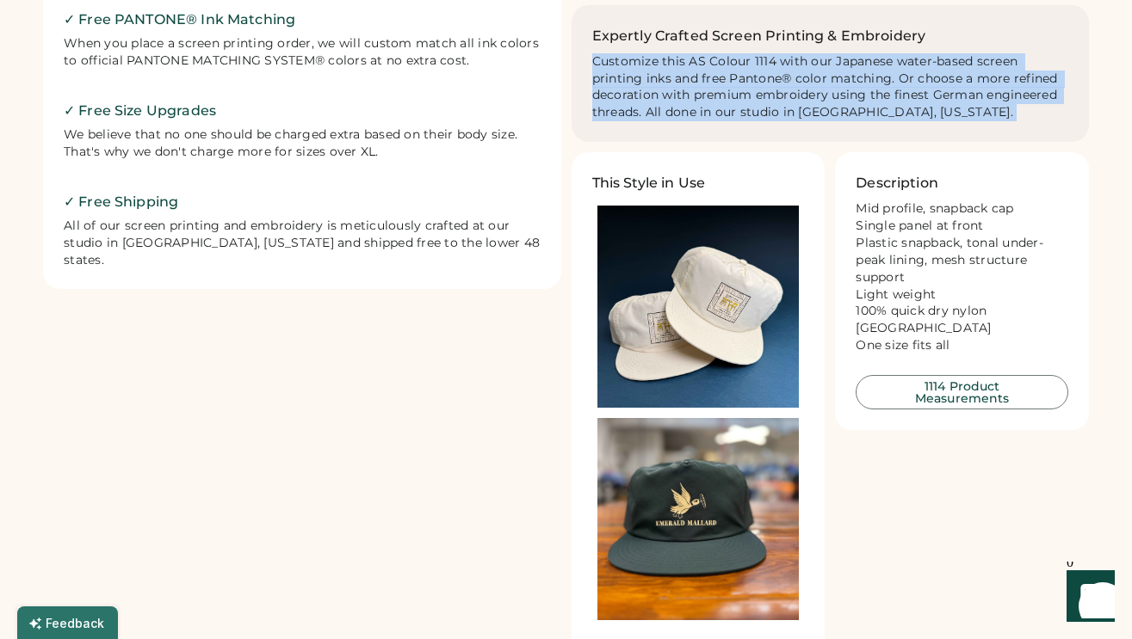
click at [905, 50] on div "Expertly Crafted Screen Printing & Embroidery Customize this AS Colour 1114 wit…" at bounding box center [830, 74] width 477 height 96
click at [832, 73] on div "Customize this AS Colour 1114 with our Japanese water-based screen printing ink…" at bounding box center [830, 87] width 477 height 69
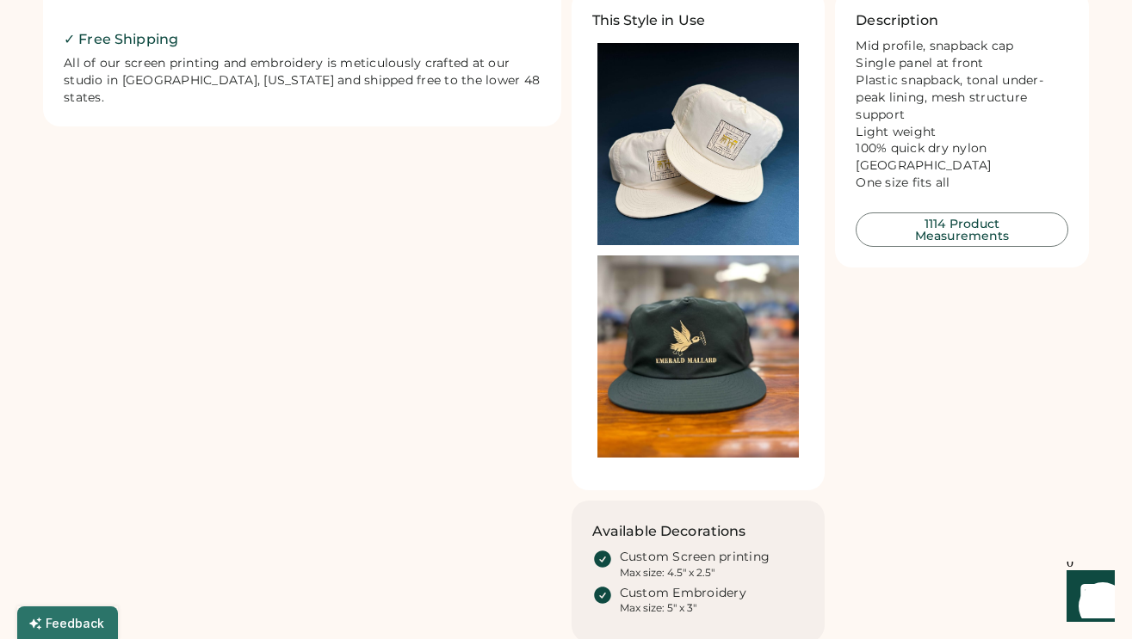
scroll to position [953, 0]
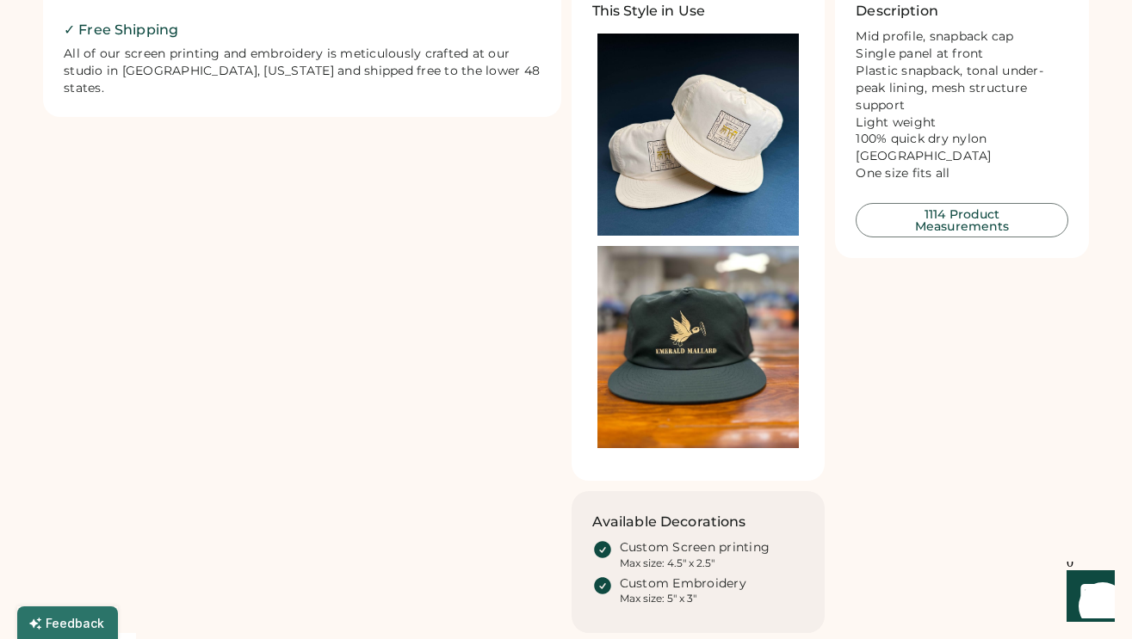
click at [684, 365] on img at bounding box center [698, 347] width 202 height 202
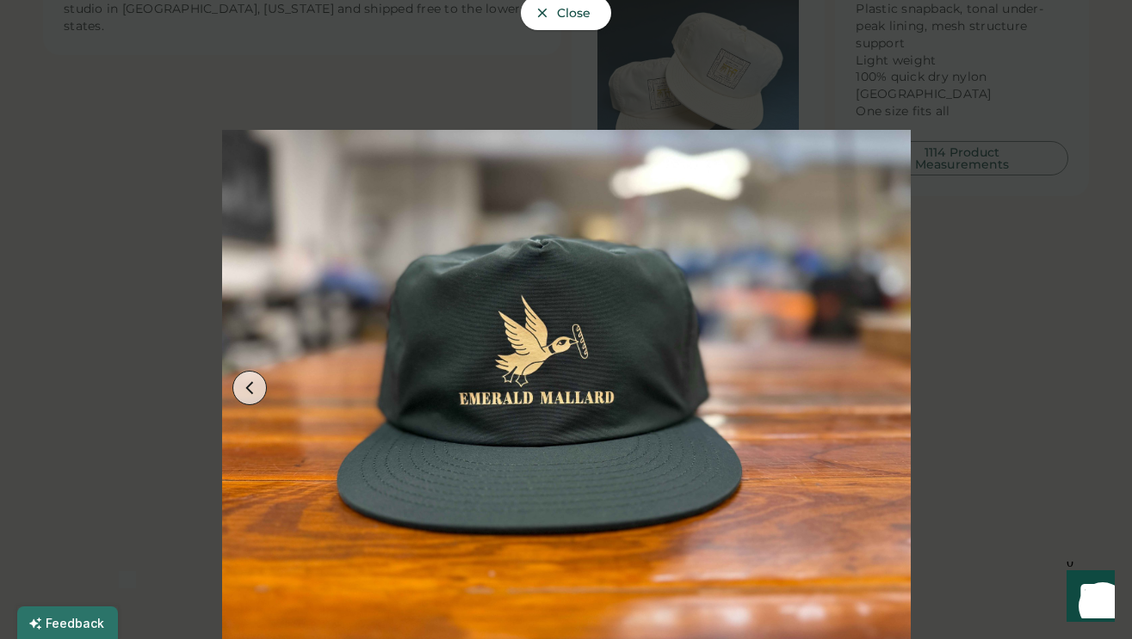
drag, startPoint x: 997, startPoint y: 188, endPoint x: 996, endPoint y: 197, distance: 9.5
click at [997, 188] on div at bounding box center [566, 319] width 1132 height 639
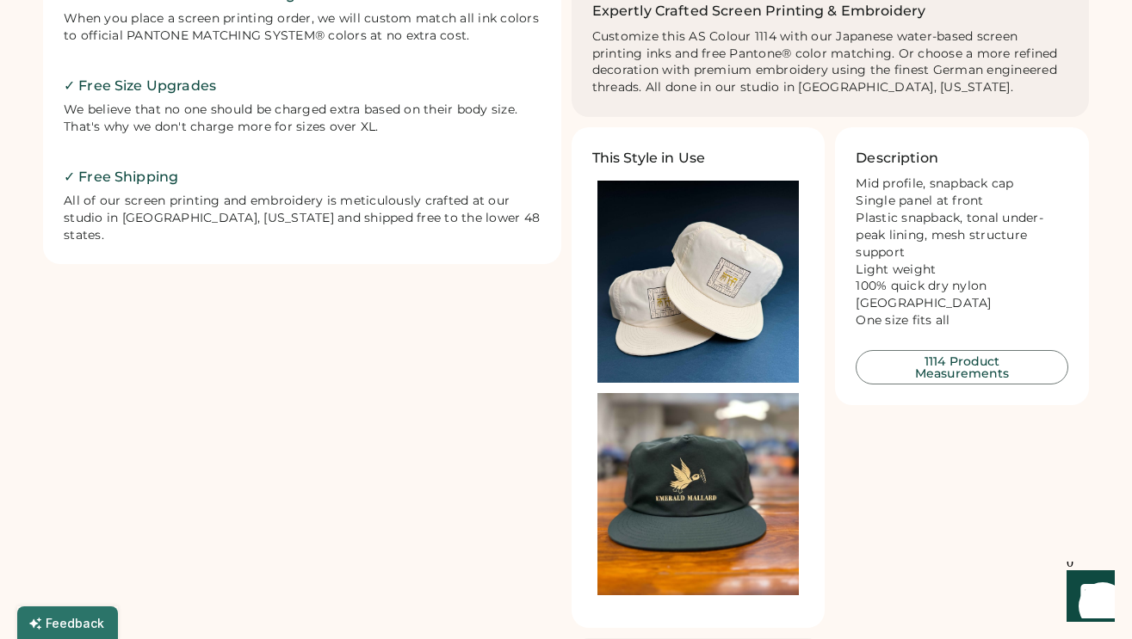
scroll to position [800, 0]
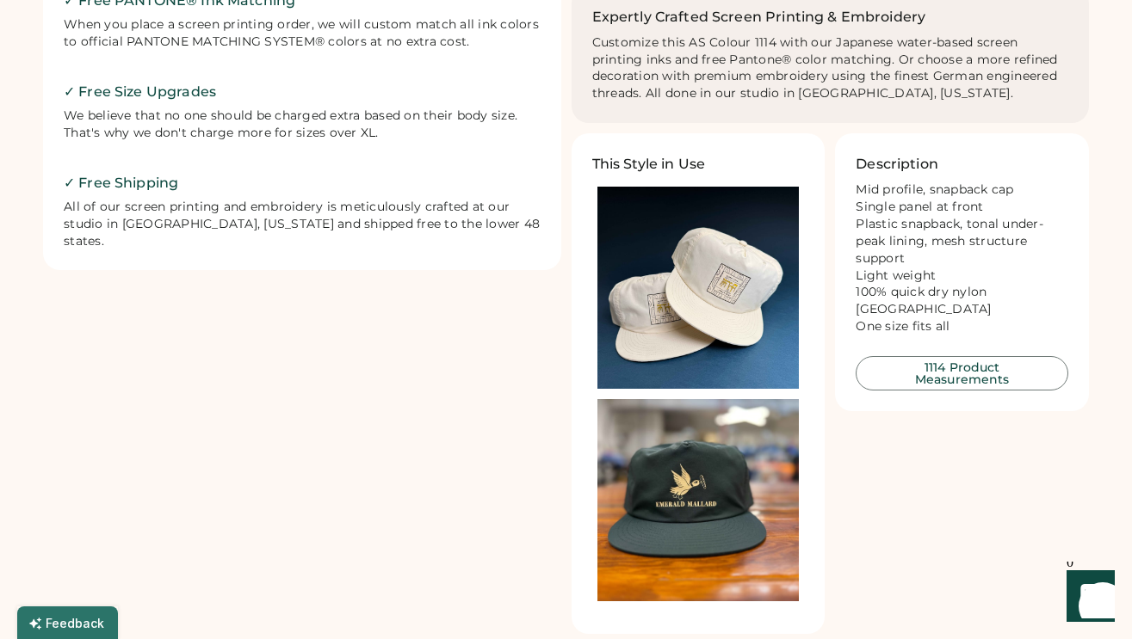
click at [709, 252] on img at bounding box center [698, 288] width 202 height 202
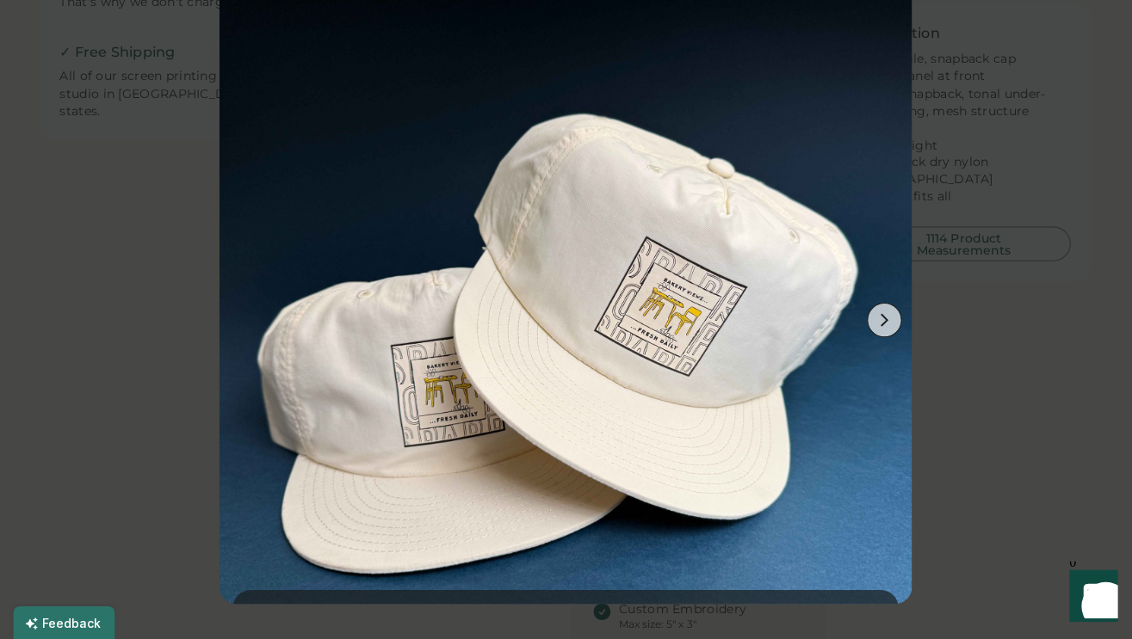
scroll to position [929, 0]
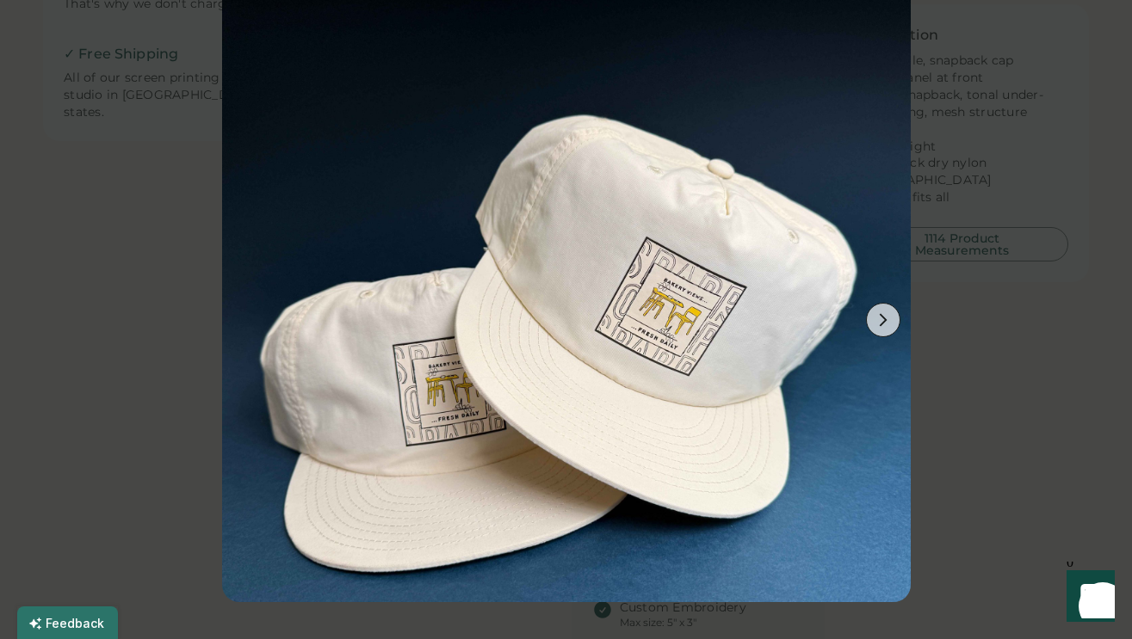
click at [964, 218] on div at bounding box center [566, 319] width 1132 height 639
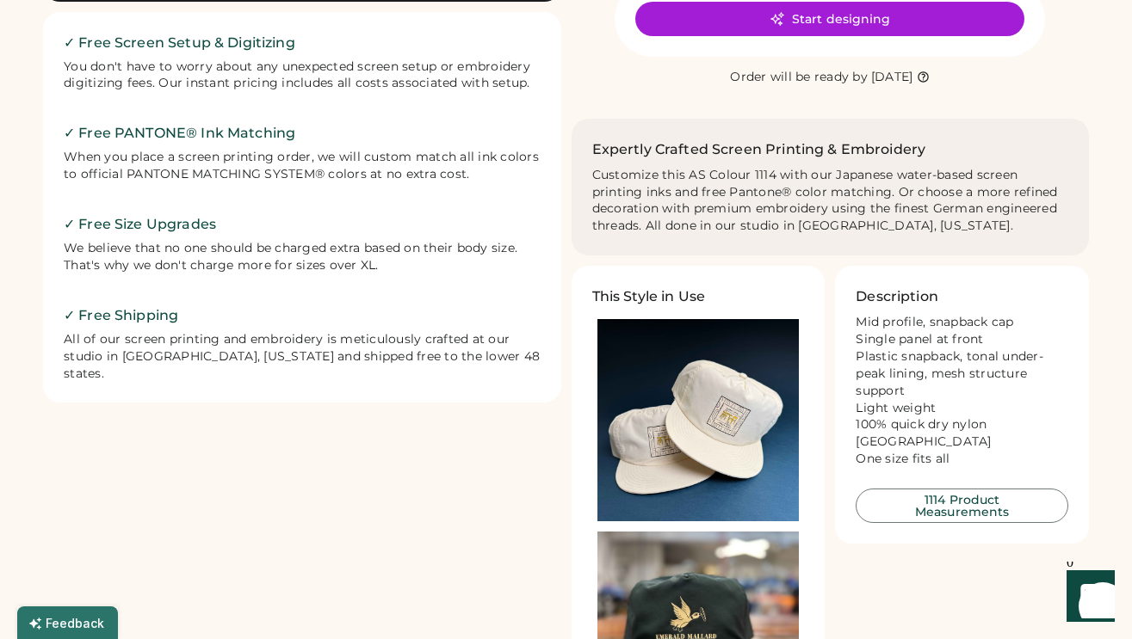
scroll to position [656, 0]
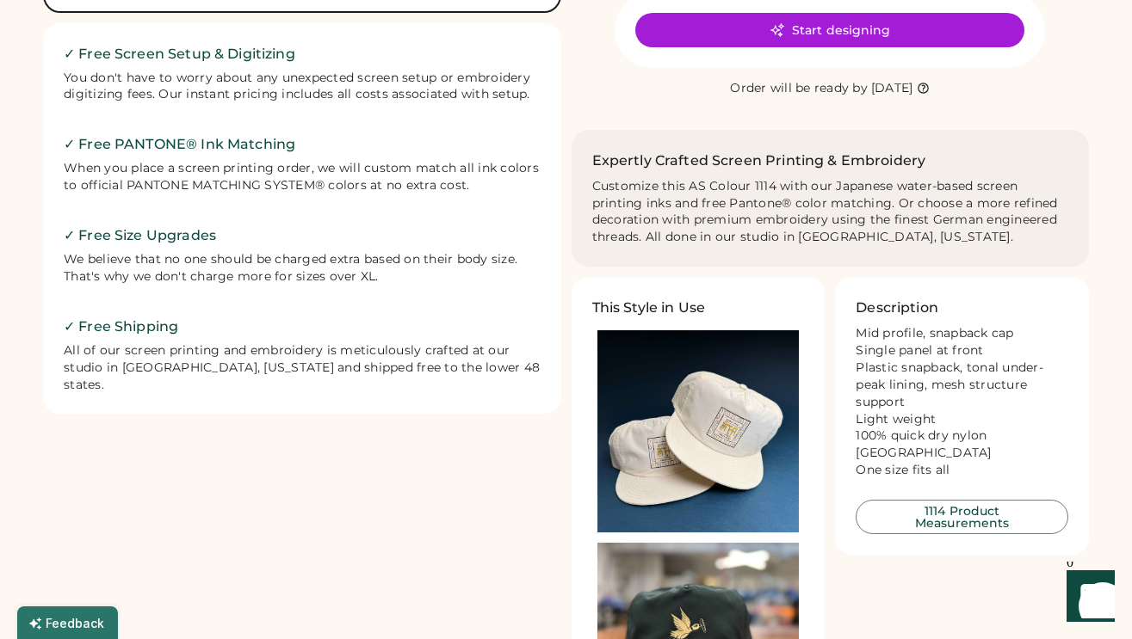
click at [307, 175] on div "When you place a screen printing order, we will custom match all ink colors to …" at bounding box center [302, 177] width 477 height 34
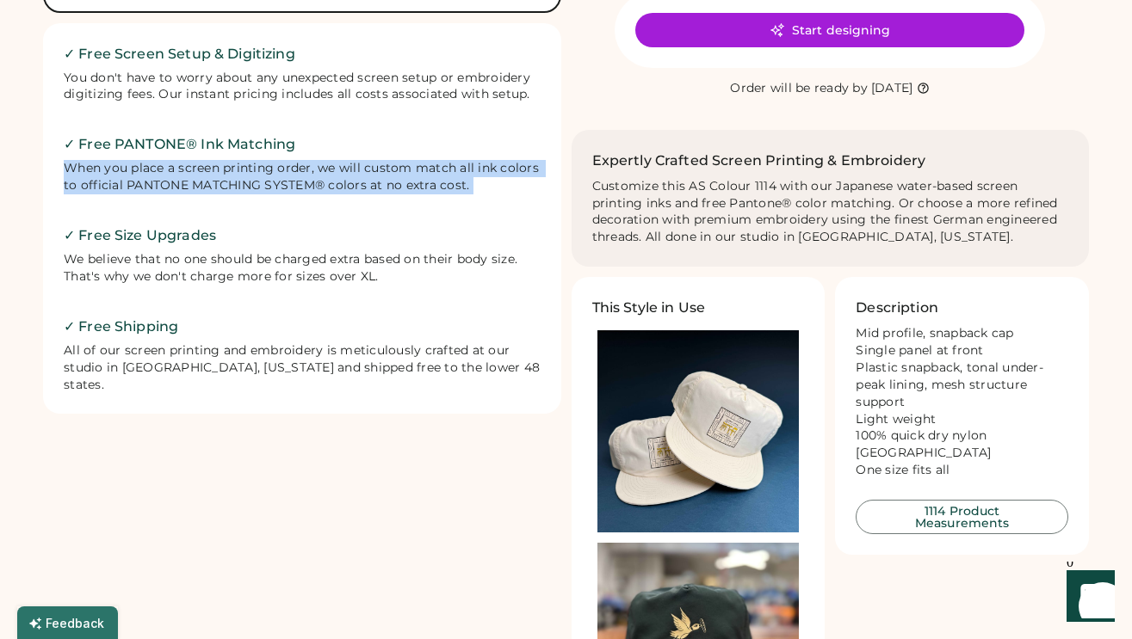
click at [307, 175] on div "When you place a screen printing order, we will custom match all ink colors to …" at bounding box center [302, 177] width 477 height 34
click at [308, 176] on div "When you place a screen printing order, we will custom match all ink colors to …" at bounding box center [302, 177] width 477 height 34
click at [412, 178] on div "When you place a screen printing order, we will custom match all ink colors to …" at bounding box center [302, 177] width 477 height 34
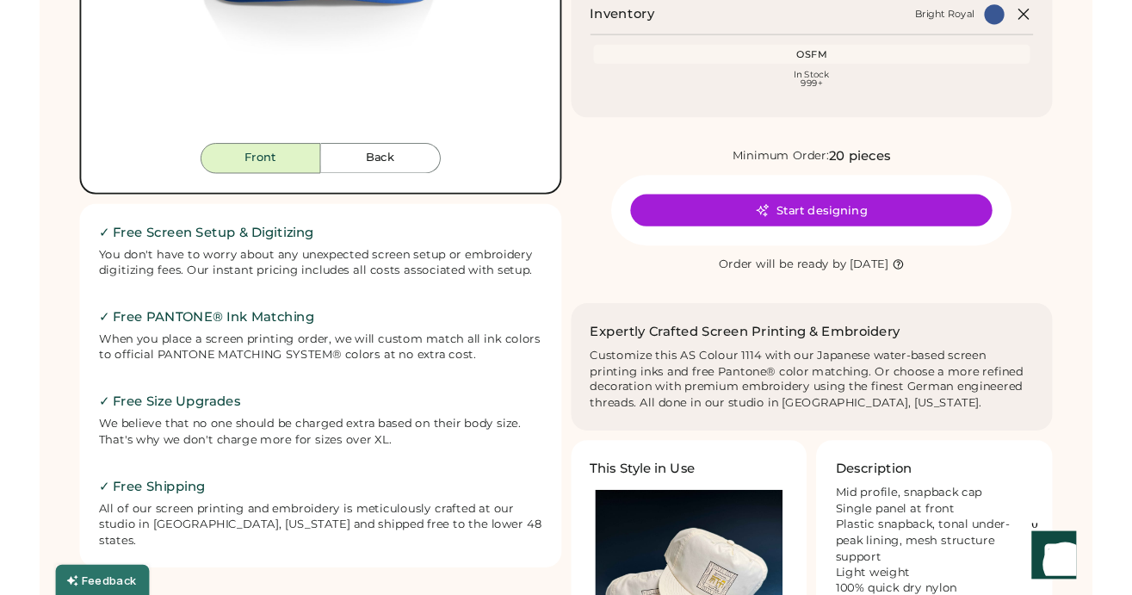
scroll to position [0, 0]
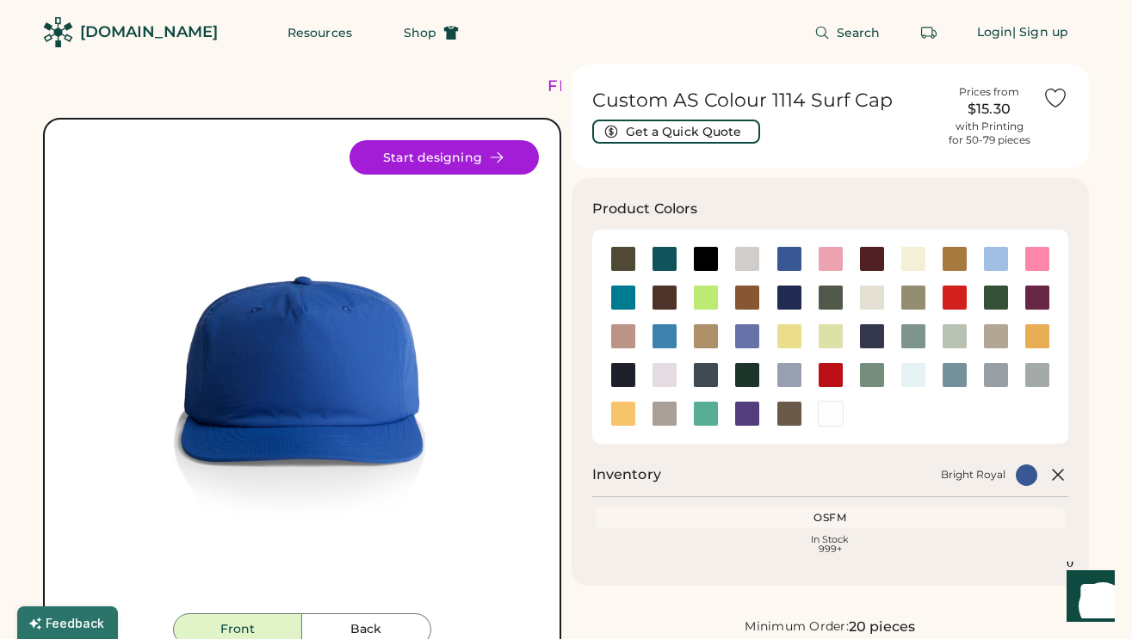
click at [519, 60] on div "Search Login | Sign up" at bounding box center [783, 32] width 609 height 65
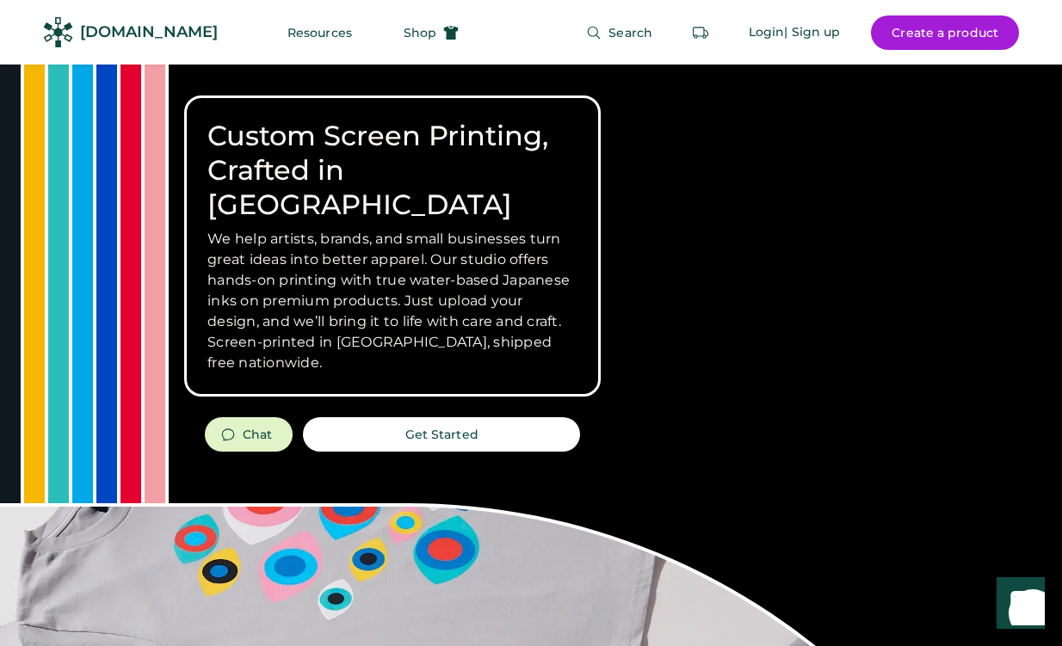
click at [73, 28] on div "[DOMAIN_NAME]" at bounding box center [130, 32] width 175 height 39
click at [278, 37] on button "Resources" at bounding box center [320, 32] width 106 height 34
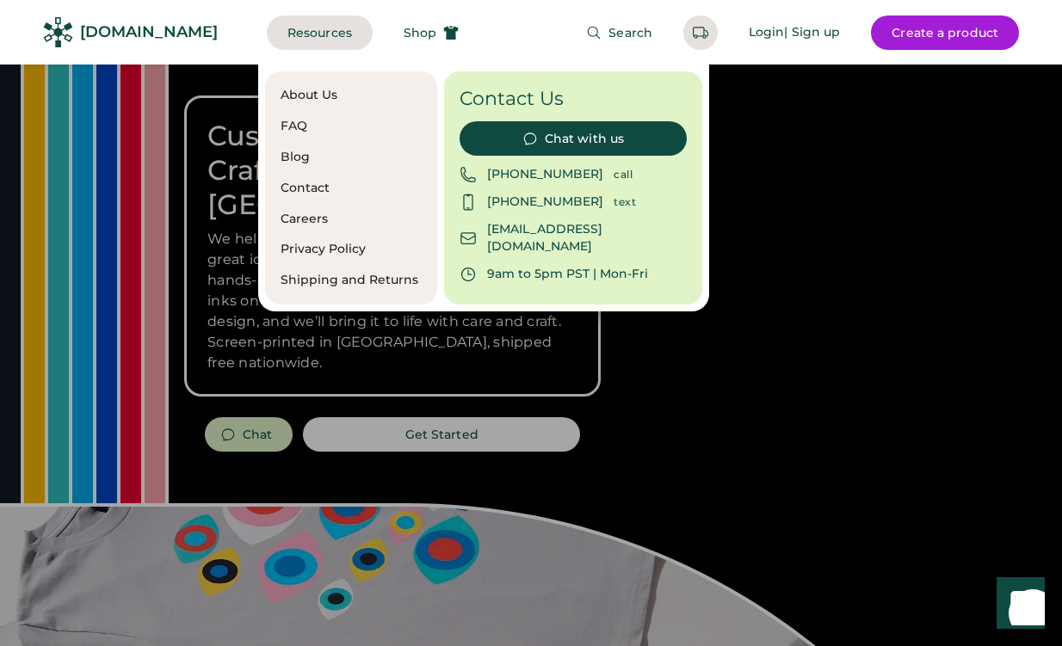
click at [306, 221] on div "Careers" at bounding box center [351, 219] width 141 height 17
click at [776, 195] on div "About Us FAQ Blog Contact Careers Privacy Policy Shipping and Returns Contact U…" at bounding box center [660, 188] width 804 height 247
click at [96, 34] on div "[DOMAIN_NAME]" at bounding box center [149, 33] width 138 height 22
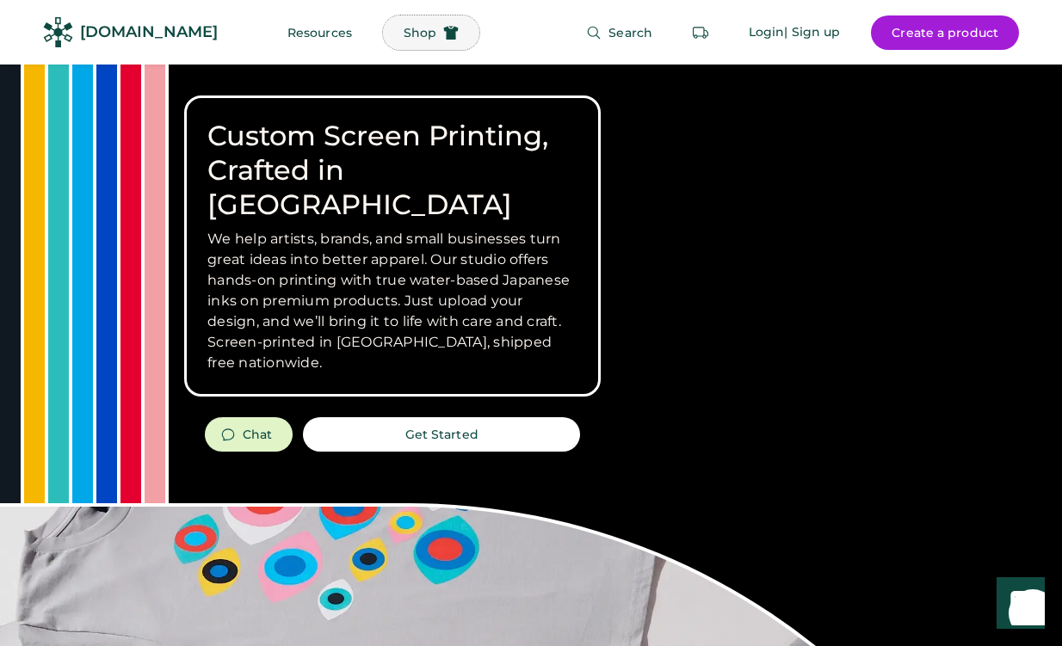
click at [404, 34] on span "Shop" at bounding box center [420, 33] width 33 height 12
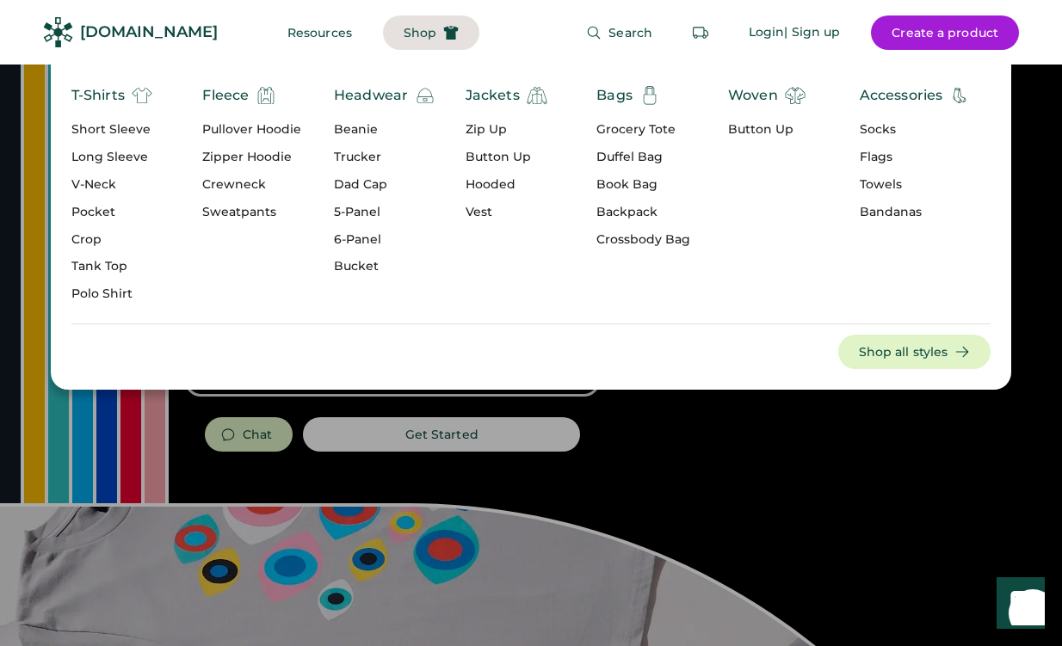
click at [335, 351] on div "T-Shirts Short Sleeve Long Sleeve V-Neck Pocket Crop Tank Top Polo Shirt Fleece…" at bounding box center [531, 227] width 961 height 325
click at [658, 296] on div "Bags Grocery Tote Duffel Bag Book Bag Backpack Crossbody Bag" at bounding box center [662, 199] width 132 height 228
drag, startPoint x: 525, startPoint y: 32, endPoint x: 527, endPoint y: 48, distance: 16.4
click at [525, 33] on div "Search Login | Sign up Create a product" at bounding box center [749, 32] width 540 height 65
click at [751, 300] on div "Woven Button Up" at bounding box center [794, 199] width 132 height 228
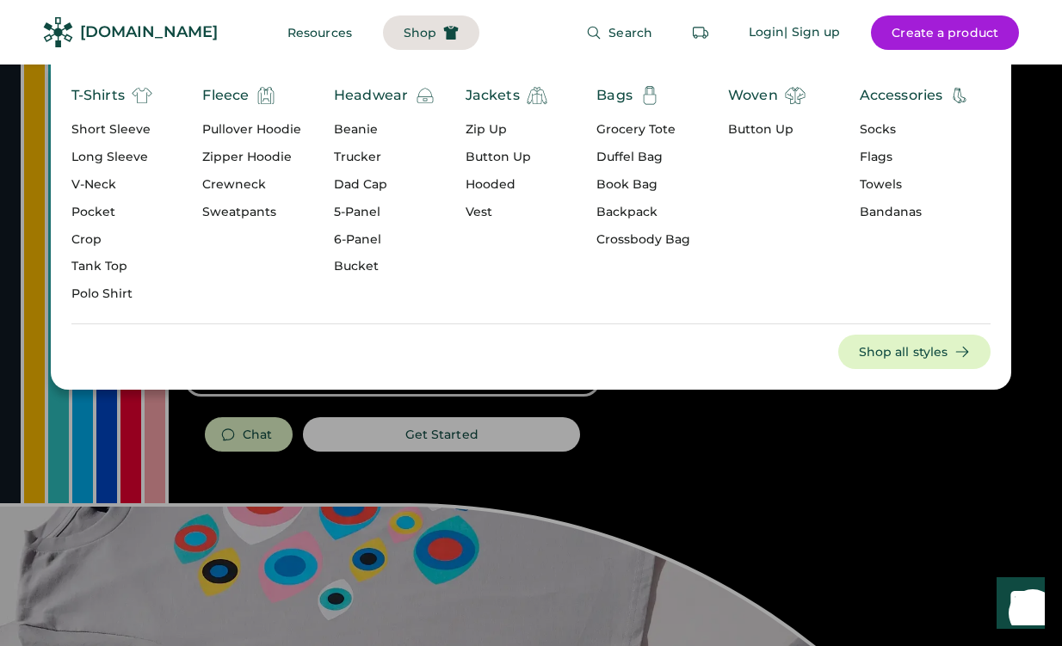
click at [350, 213] on div "5-Panel" at bounding box center [385, 212] width 102 height 17
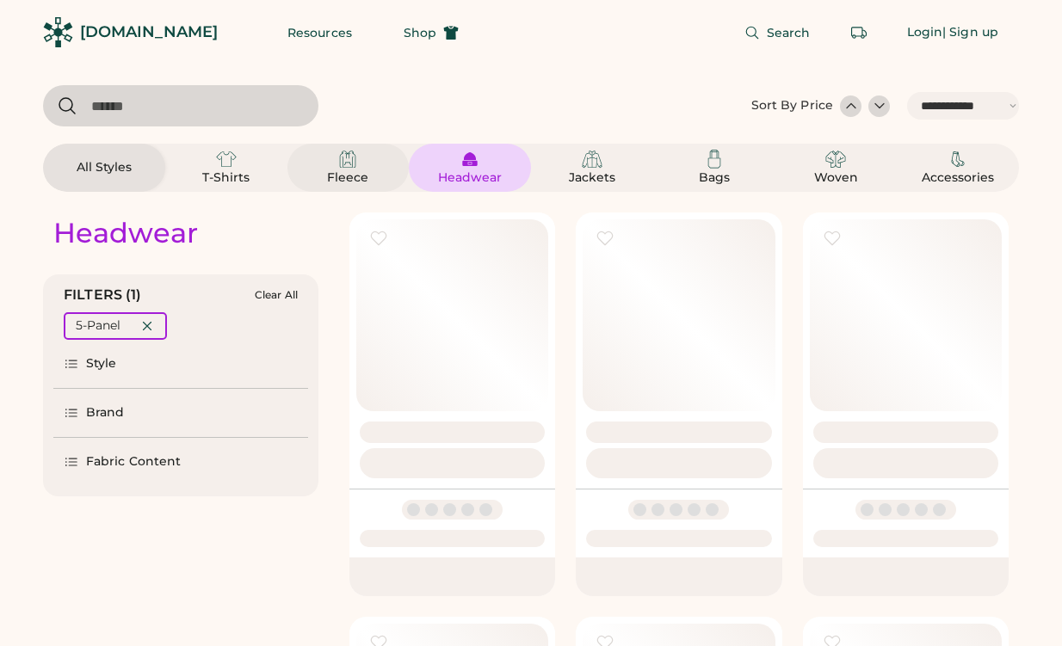
select select "*****"
select select "*"
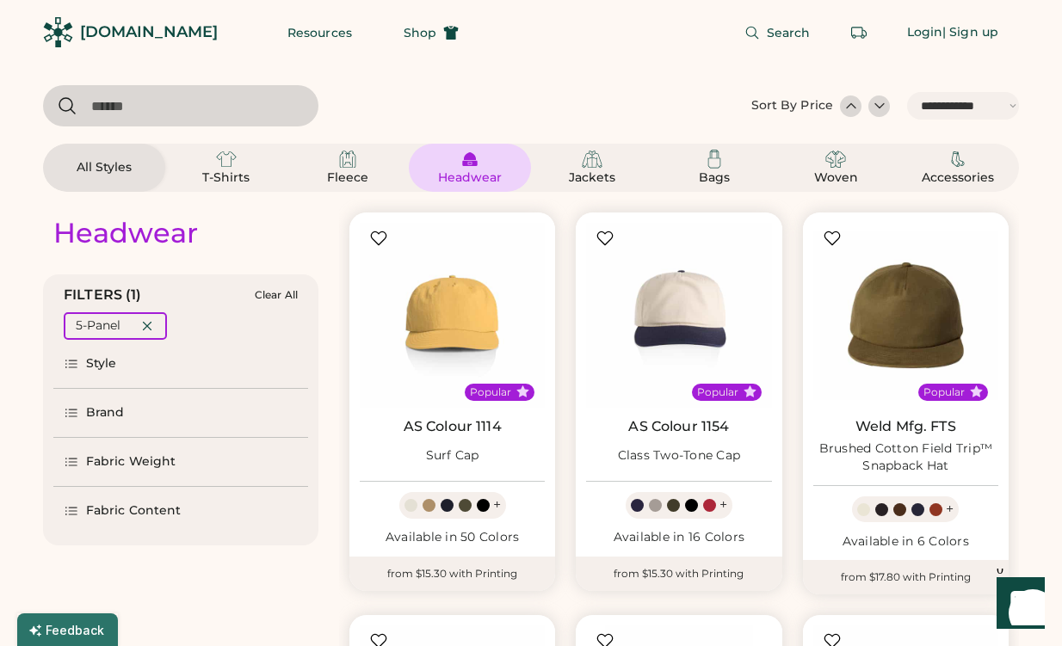
scroll to position [210, 0]
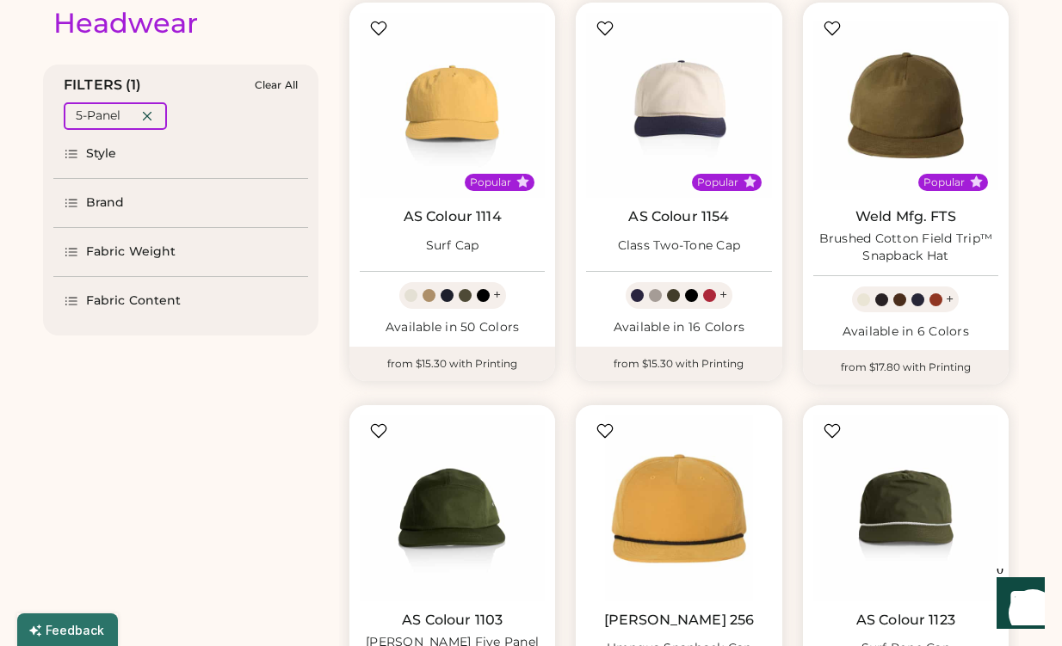
select select "*****"
select select "*"
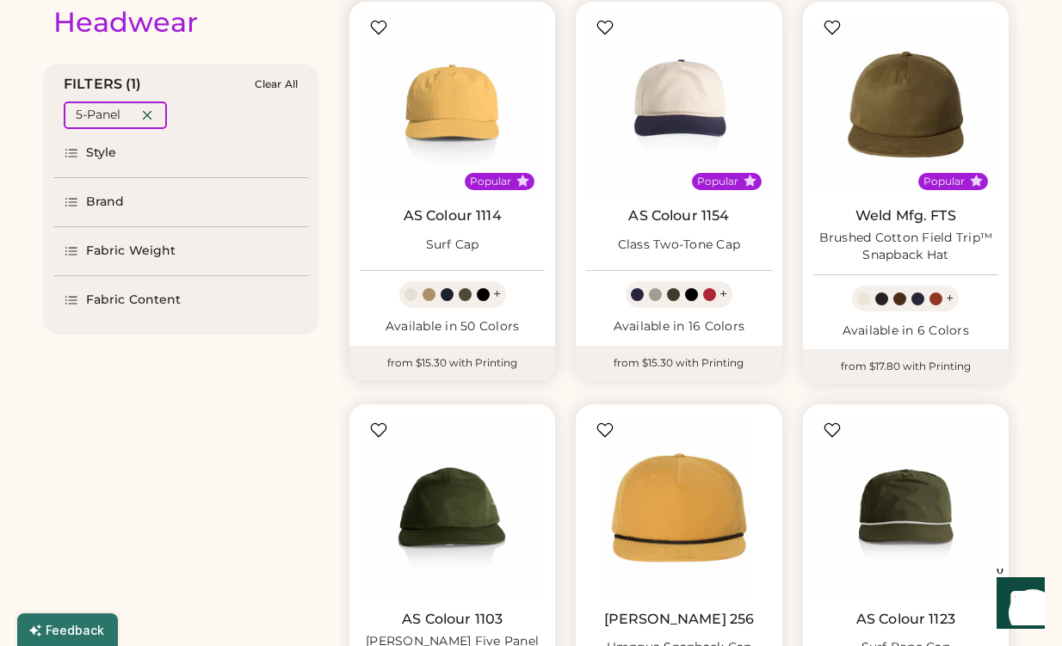
click at [448, 123] on img at bounding box center [452, 104] width 185 height 185
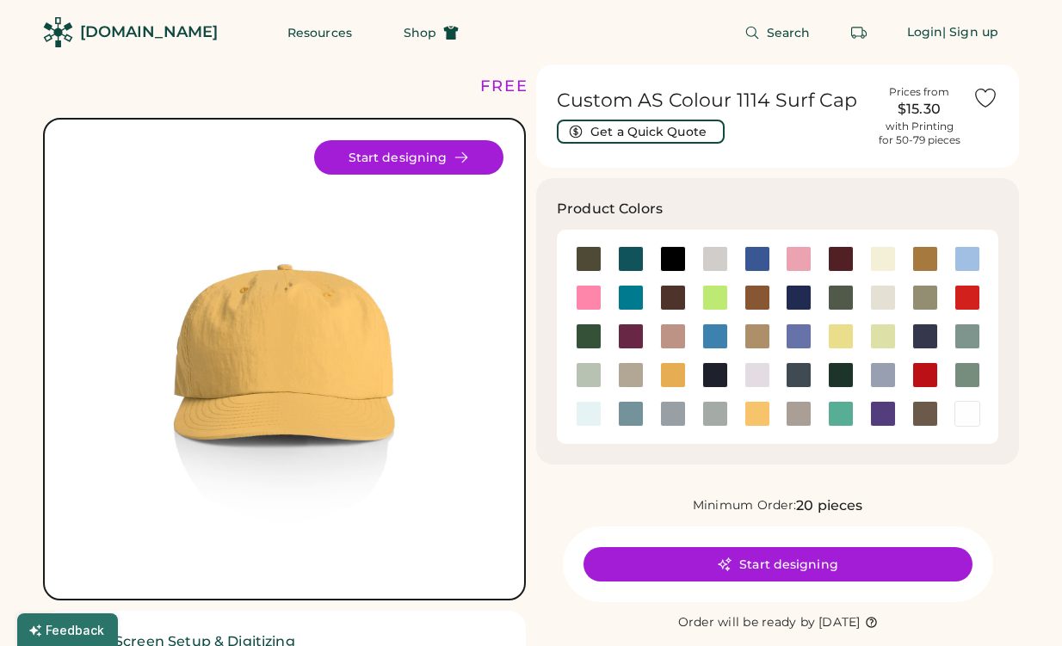
click at [537, 28] on div "Search Login | Sign up" at bounding box center [749, 32] width 540 height 65
click at [530, 24] on div "Search Login | Sign up" at bounding box center [749, 32] width 540 height 65
click at [531, 24] on div "Search Login | Sign up" at bounding box center [749, 32] width 540 height 65
click at [527, 48] on div "Search Login | Sign up" at bounding box center [749, 32] width 540 height 65
click at [527, 43] on div "Search Login | Sign up" at bounding box center [749, 32] width 540 height 65
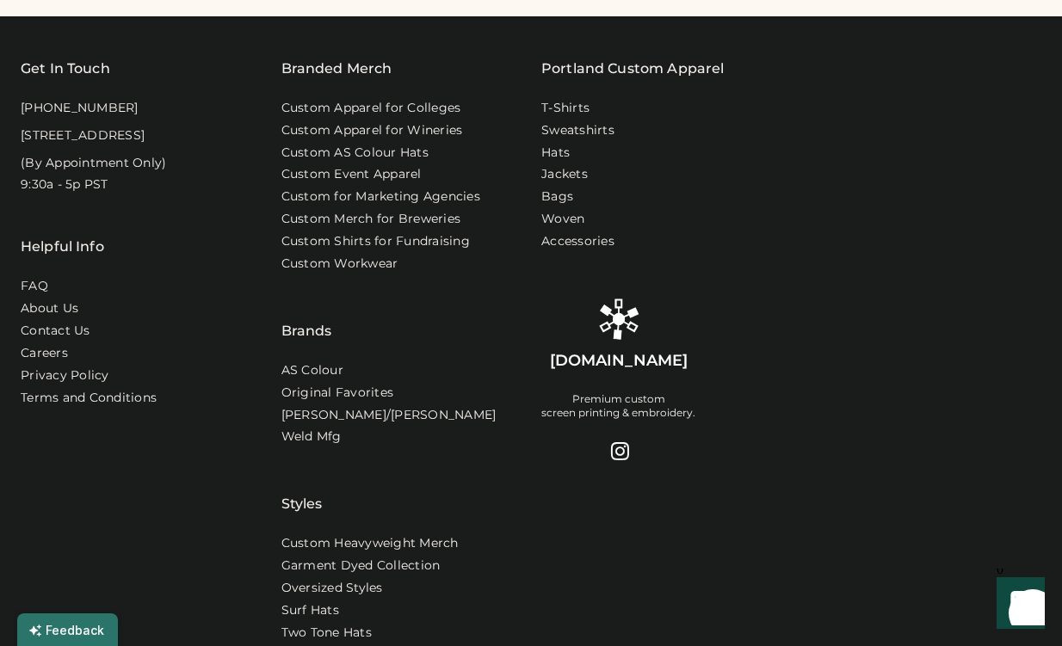
scroll to position [1515, 0]
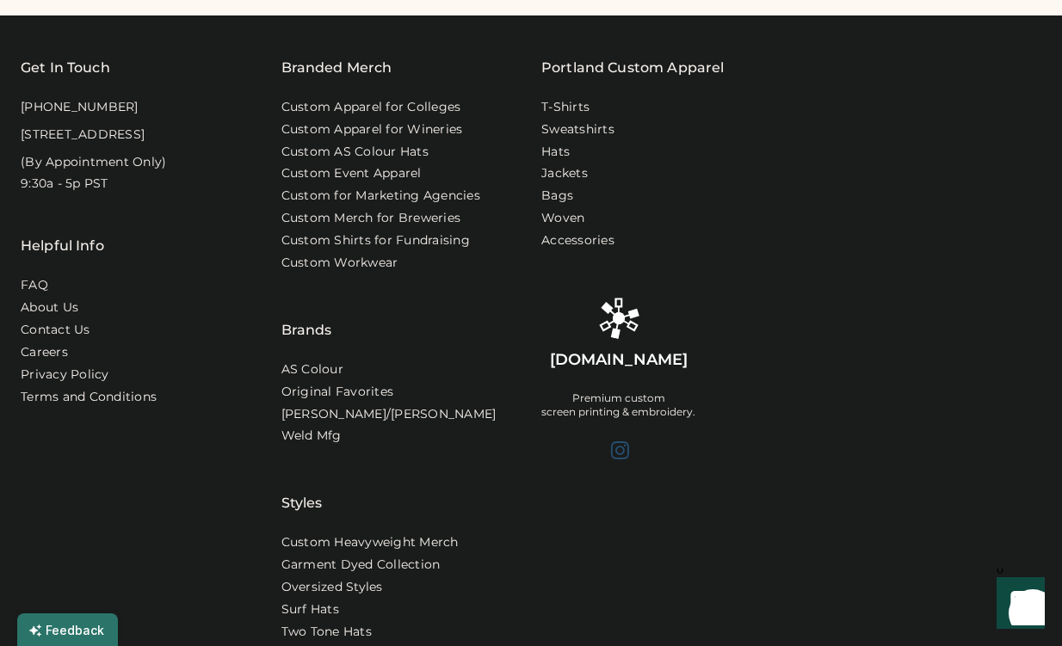
click at [625, 440] on div at bounding box center [618, 450] width 21 height 21
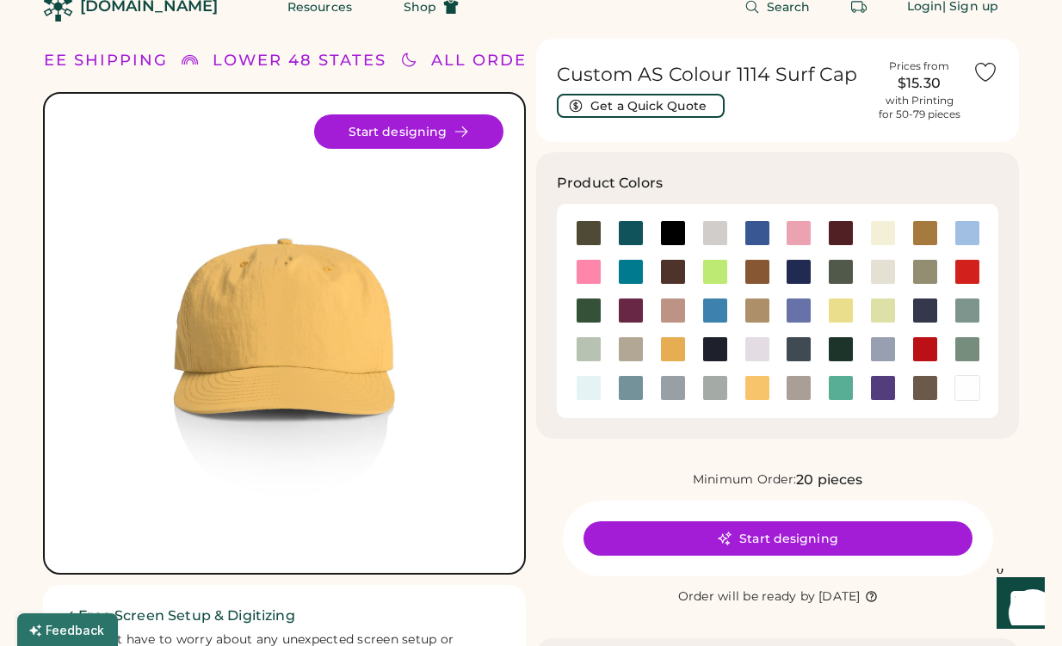
scroll to position [0, 0]
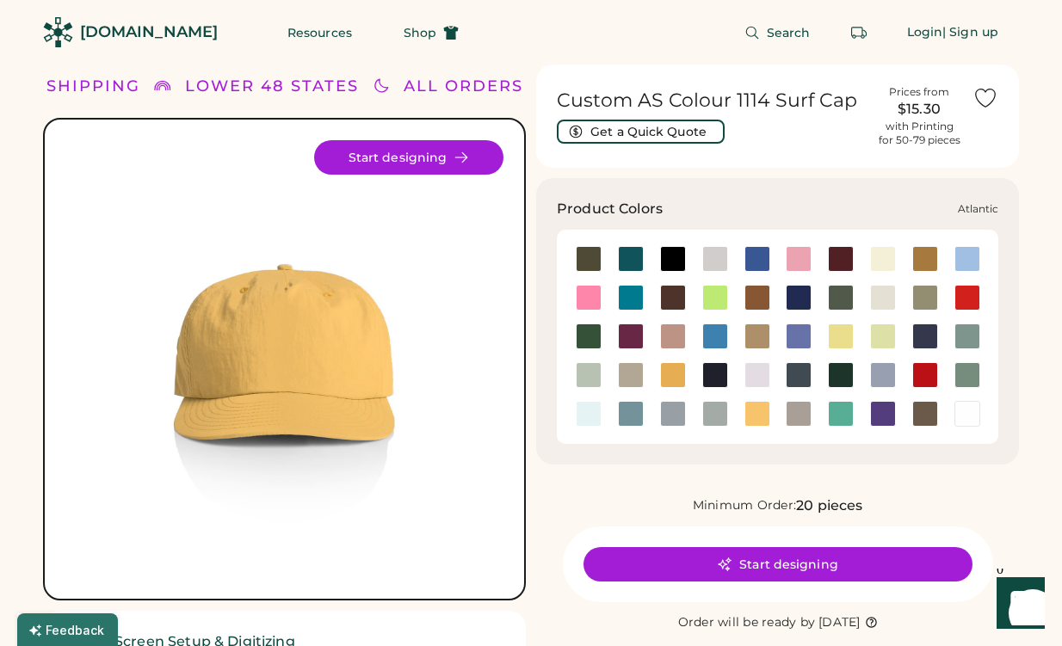
click at [635, 265] on div at bounding box center [631, 259] width 26 height 26
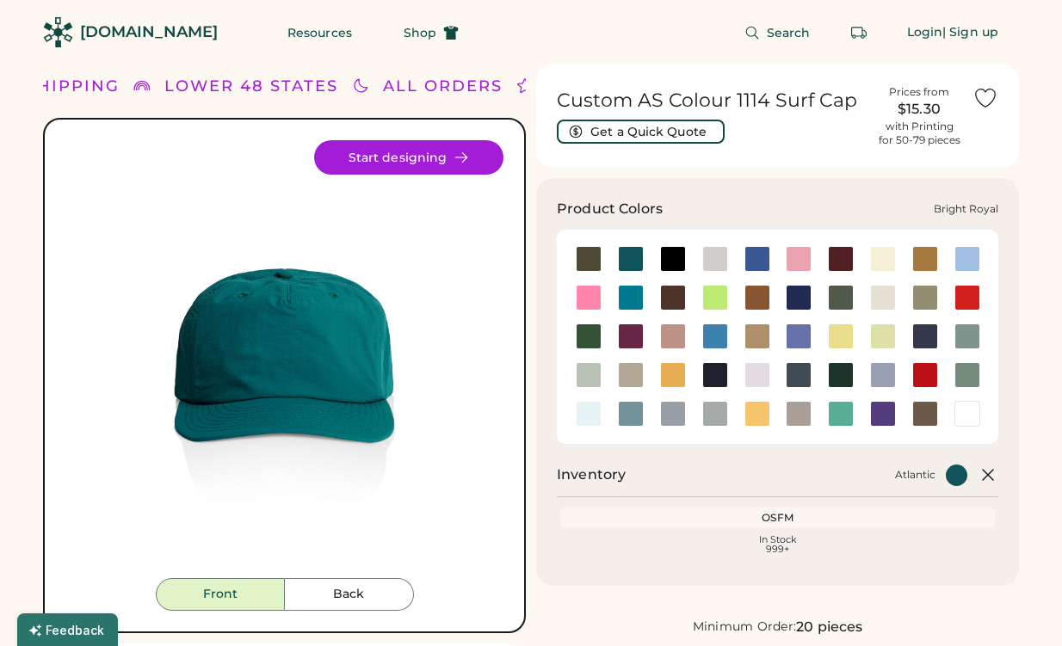
click at [766, 260] on div at bounding box center [757, 259] width 26 height 26
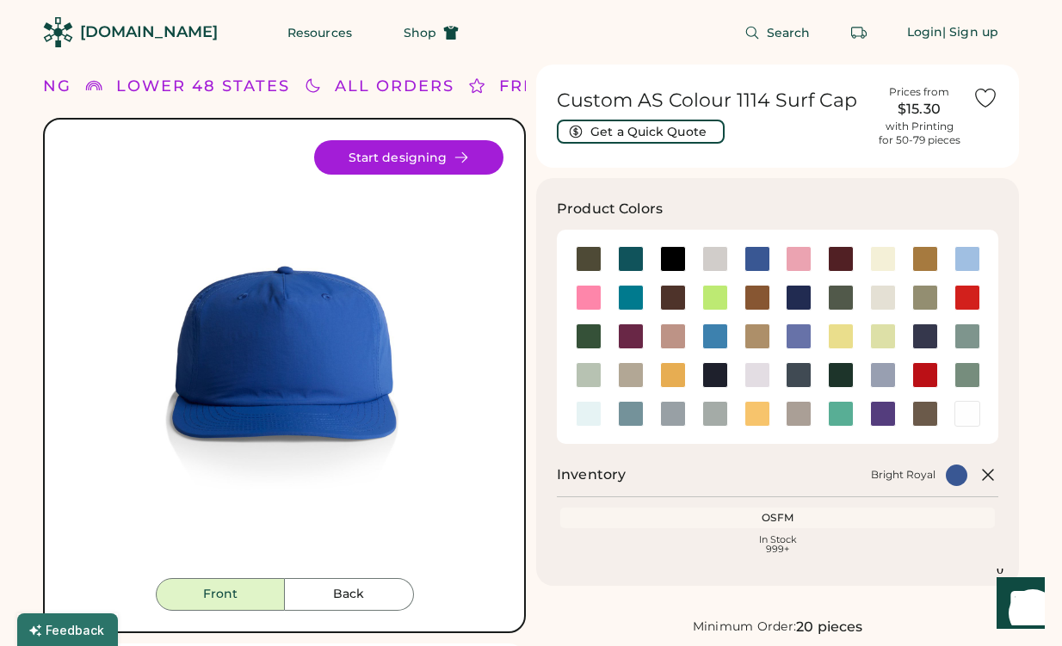
drag, startPoint x: 1034, startPoint y: 195, endPoint x: 1029, endPoint y: 216, distance: 21.9
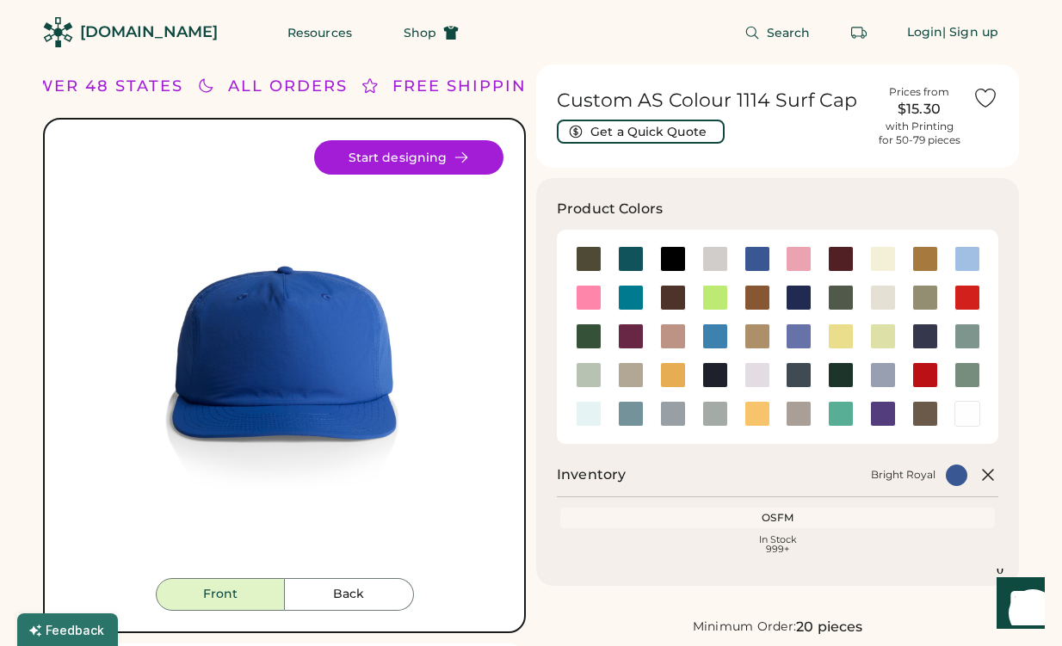
click at [920, 105] on div "$15.30" at bounding box center [919, 109] width 86 height 21
click at [920, 106] on div "$15.30" at bounding box center [919, 109] width 86 height 21
click at [909, 96] on div "Prices from" at bounding box center [919, 92] width 60 height 14
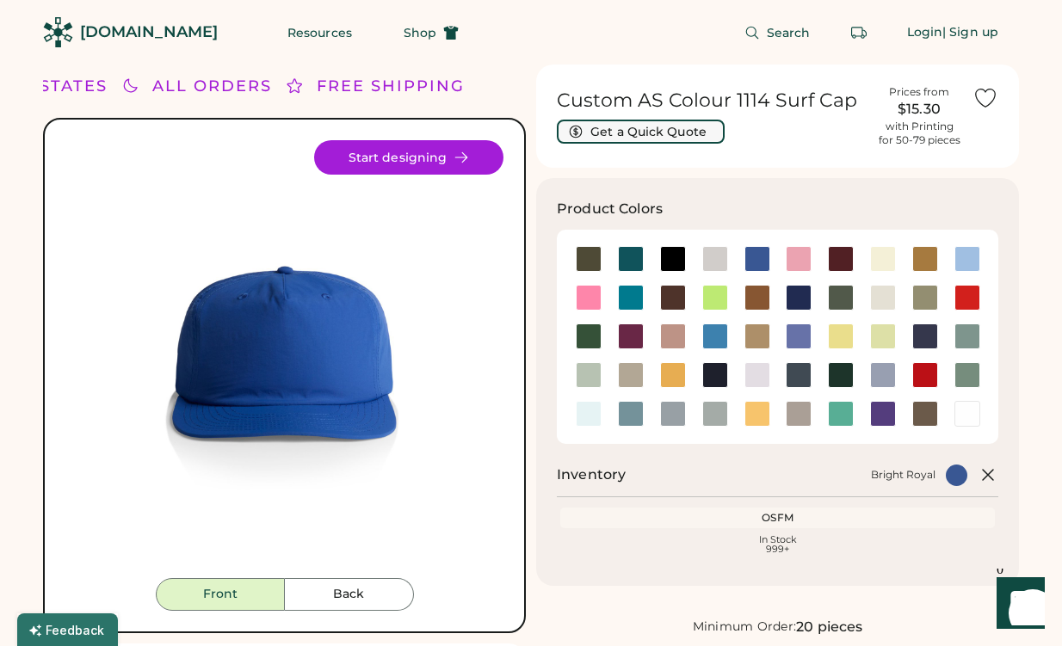
click at [683, 124] on button "Get a Quick Quote" at bounding box center [641, 132] width 168 height 24
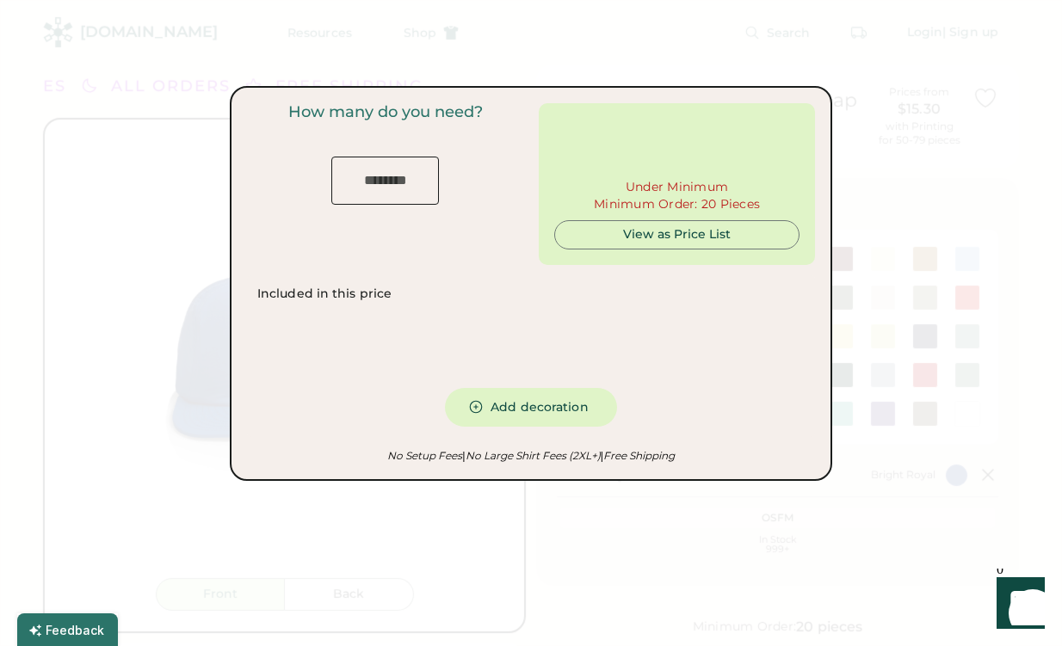
type input "***"
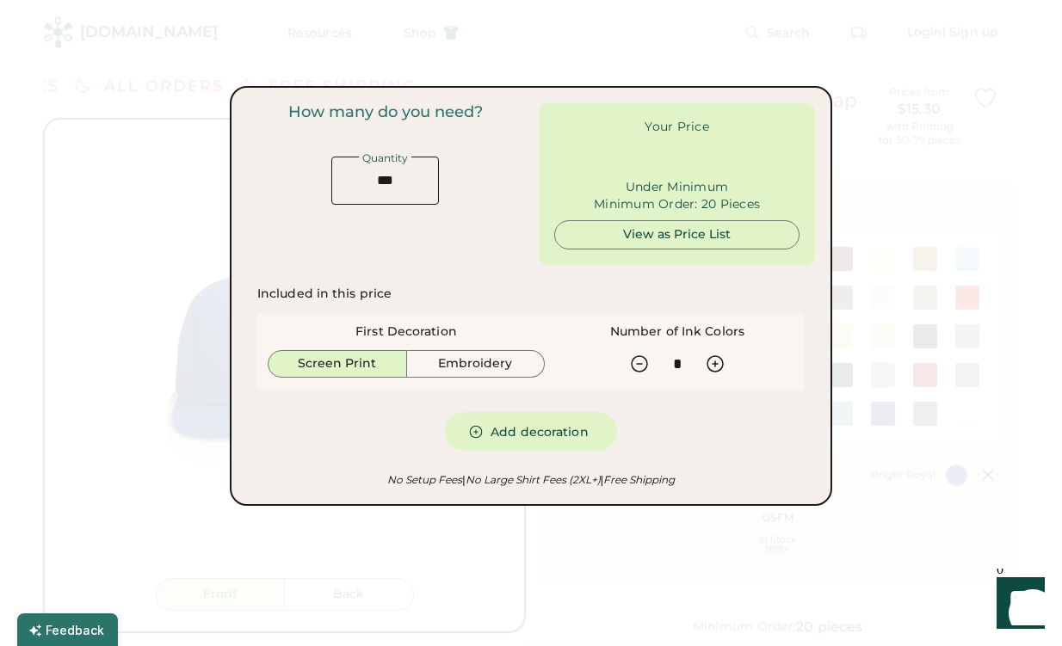
type input "******"
click at [410, 183] on input "input" at bounding box center [385, 181] width 108 height 48
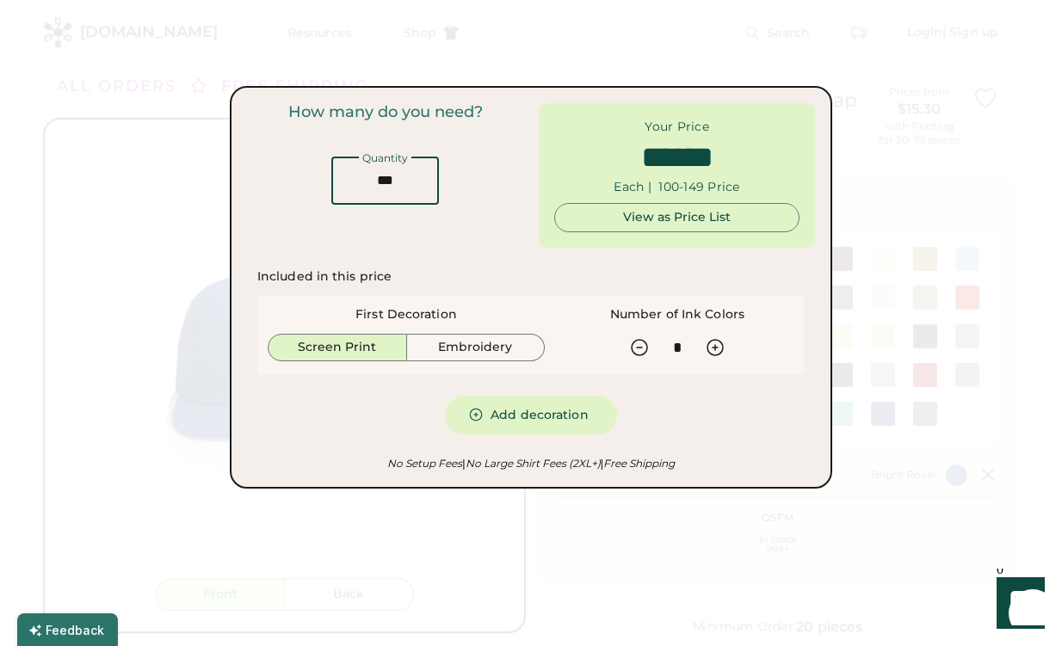
drag, startPoint x: 412, startPoint y: 185, endPoint x: 348, endPoint y: 186, distance: 64.6
click at [348, 186] on input "input" at bounding box center [385, 181] width 108 height 48
type input "**"
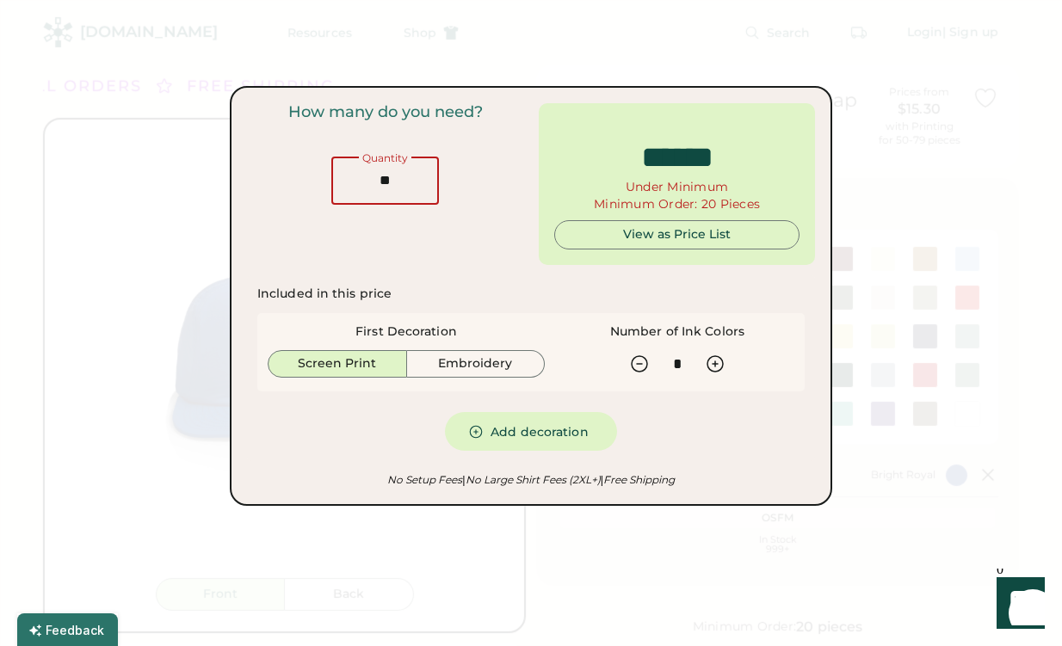
type input "*****"
type input "**"
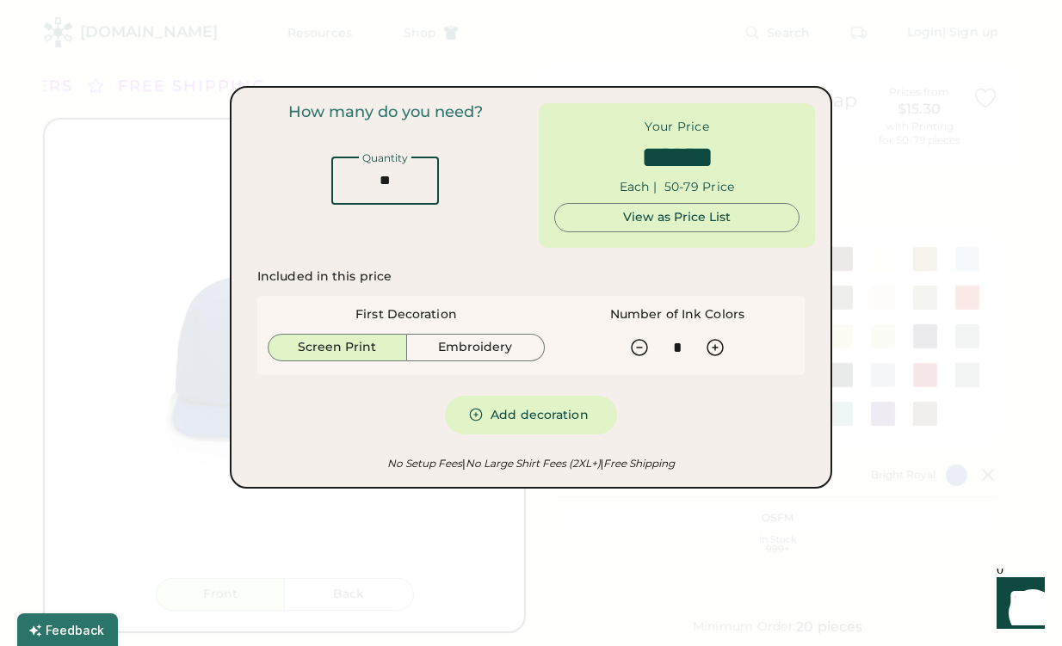
click at [403, 181] on input "input" at bounding box center [385, 181] width 108 height 48
click at [402, 181] on input "input" at bounding box center [385, 181] width 108 height 48
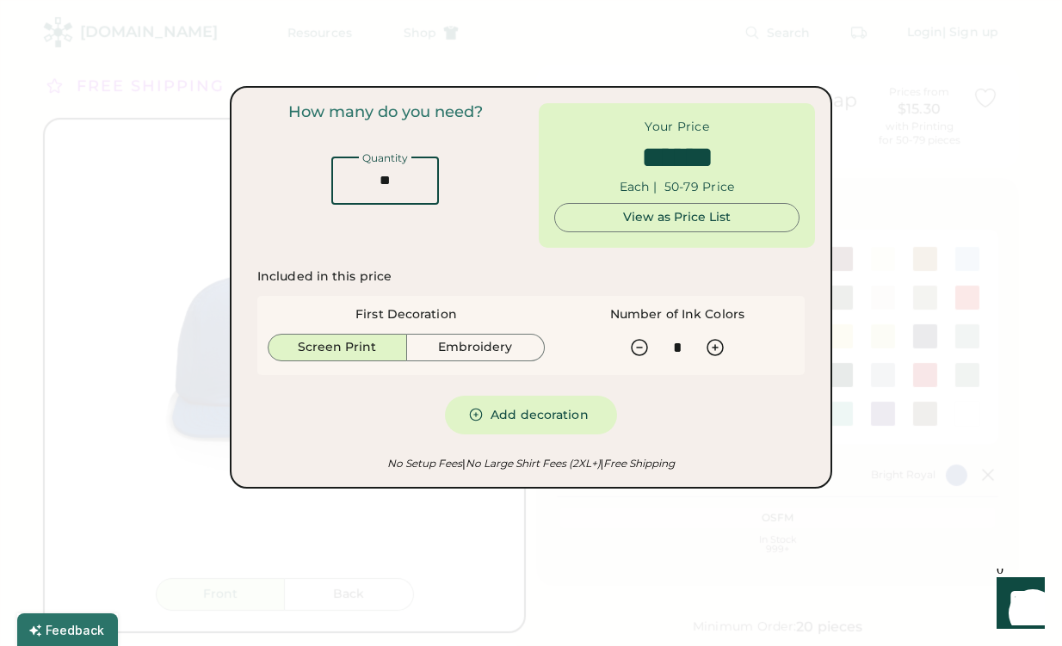
click at [402, 181] on input "input" at bounding box center [385, 181] width 108 height 48
click at [473, 351] on button "Embroidery" at bounding box center [476, 348] width 139 height 28
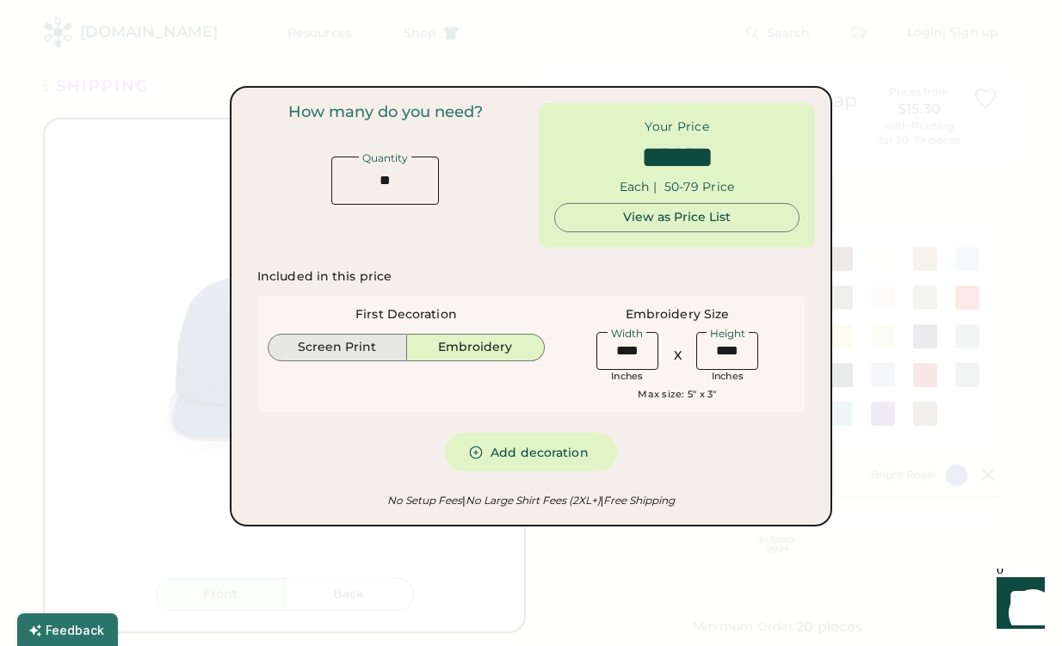
click at [351, 349] on button "Screen Print" at bounding box center [337, 348] width 139 height 28
type input "******"
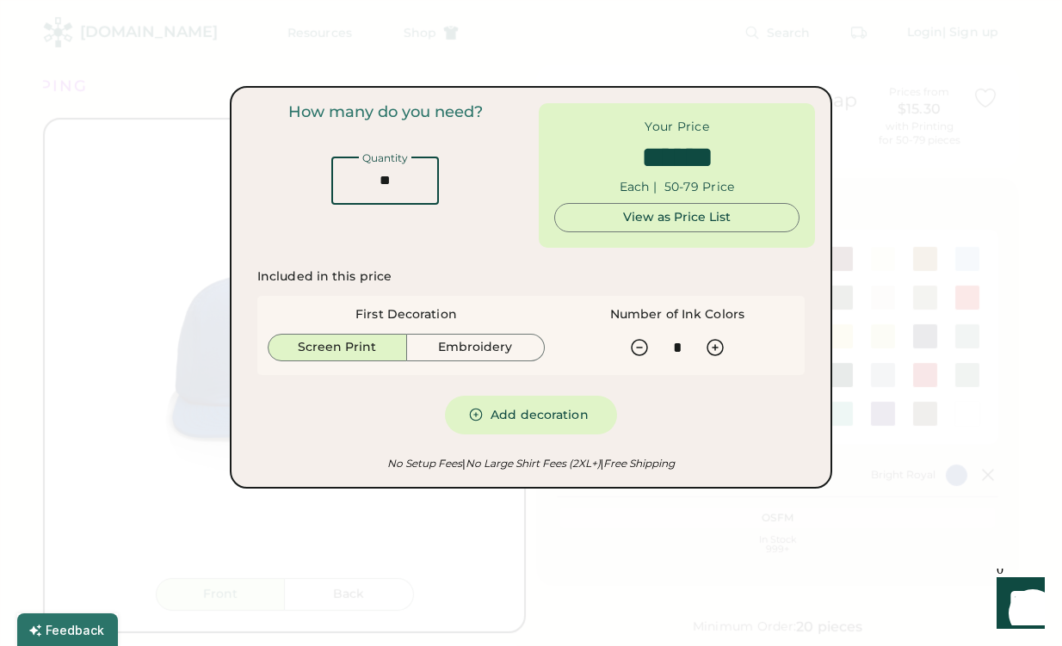
click at [394, 187] on input "input" at bounding box center [385, 181] width 108 height 48
click at [395, 178] on input "input" at bounding box center [385, 181] width 108 height 48
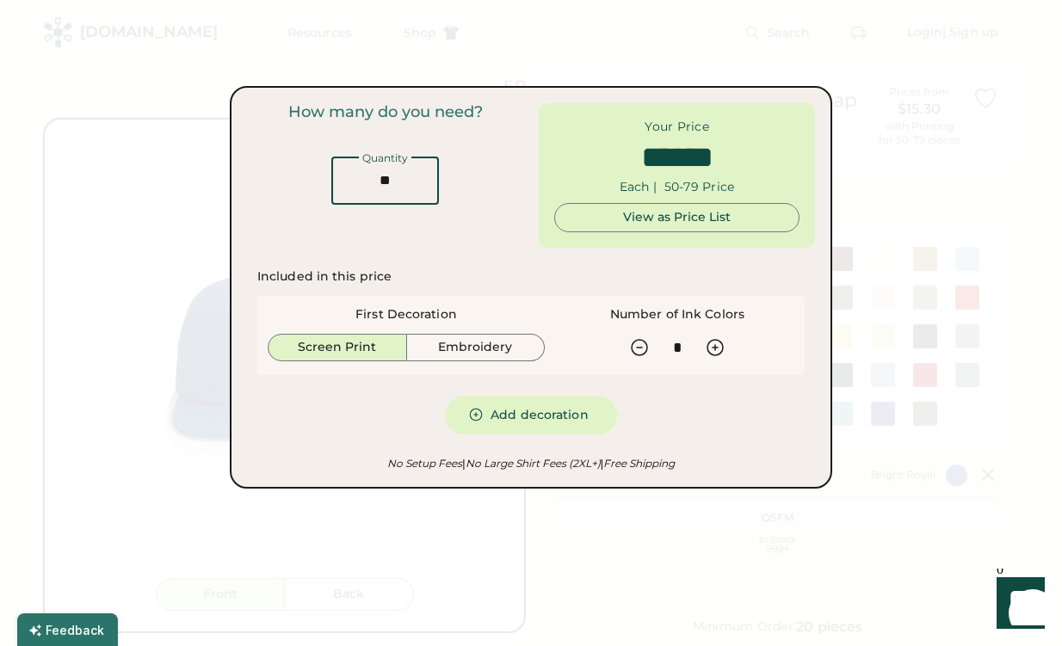
click at [395, 178] on input "input" at bounding box center [385, 181] width 108 height 48
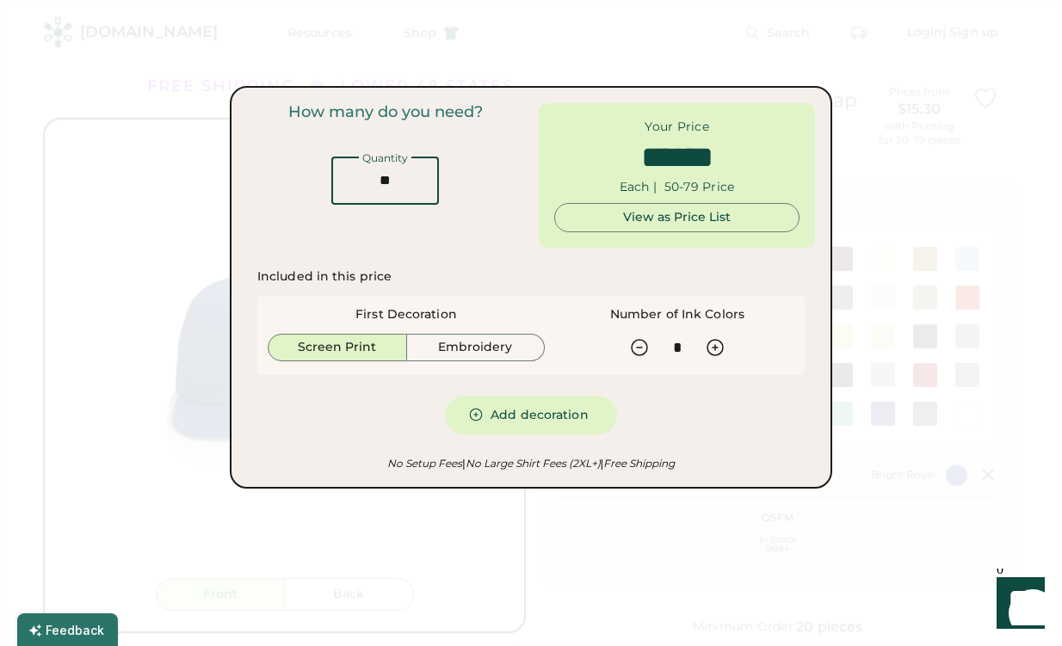
click at [391, 183] on input "input" at bounding box center [385, 181] width 108 height 48
click at [712, 348] on icon at bounding box center [715, 347] width 21 height 21
type input "*"
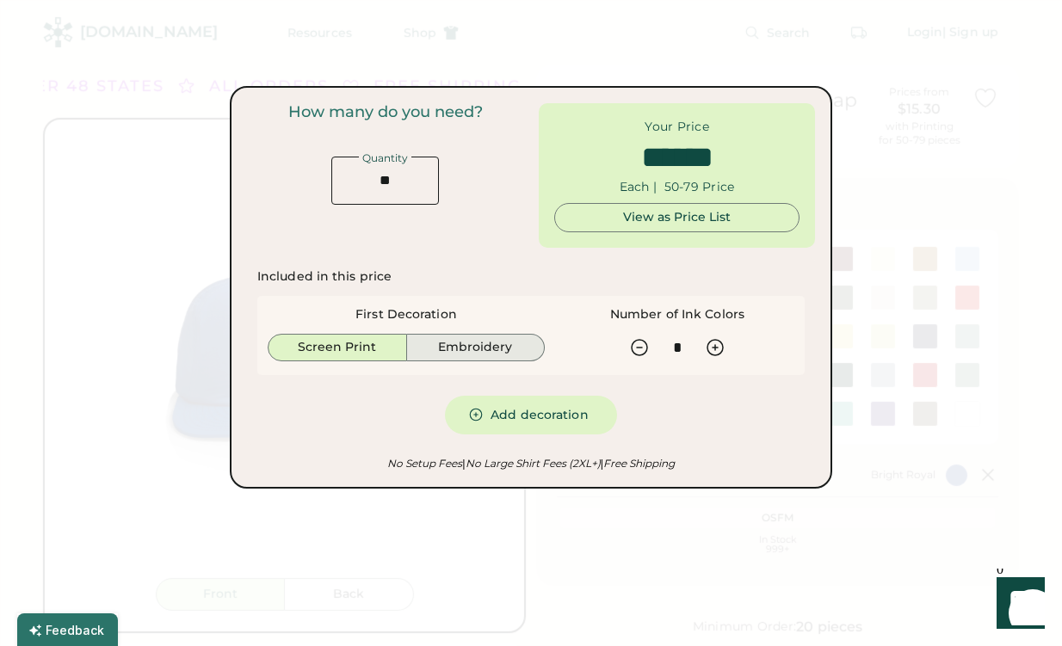
click at [476, 349] on button "Embroidery" at bounding box center [476, 348] width 139 height 28
type input "******"
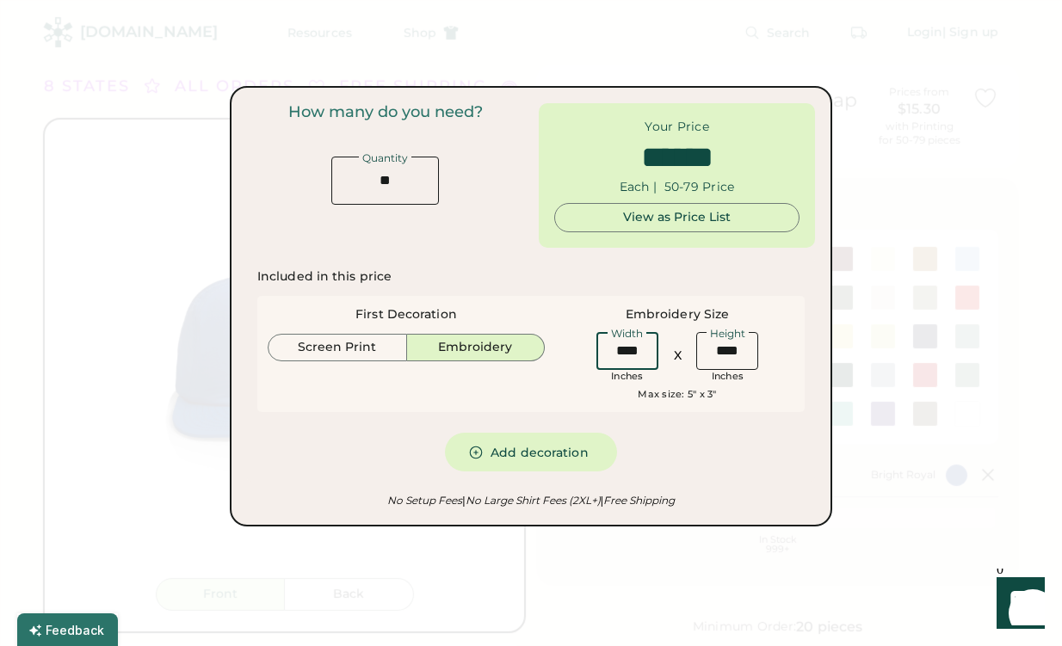
click at [633, 355] on input "input" at bounding box center [627, 351] width 62 height 38
type input "****"
type input "******"
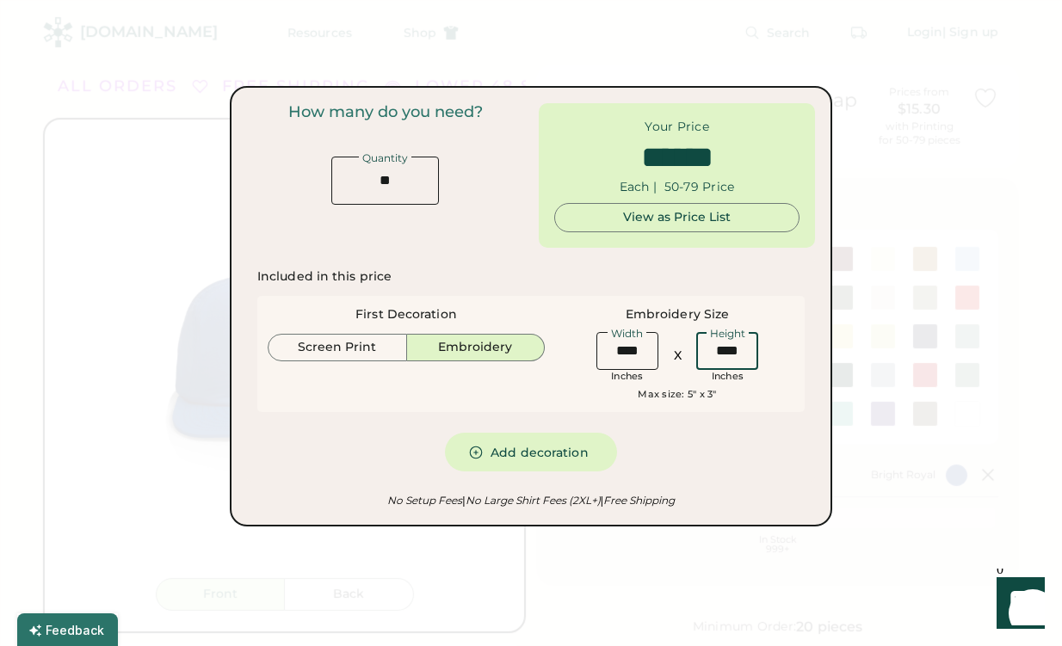
type input "****"
click at [445, 433] on button "Add decoration" at bounding box center [531, 452] width 172 height 39
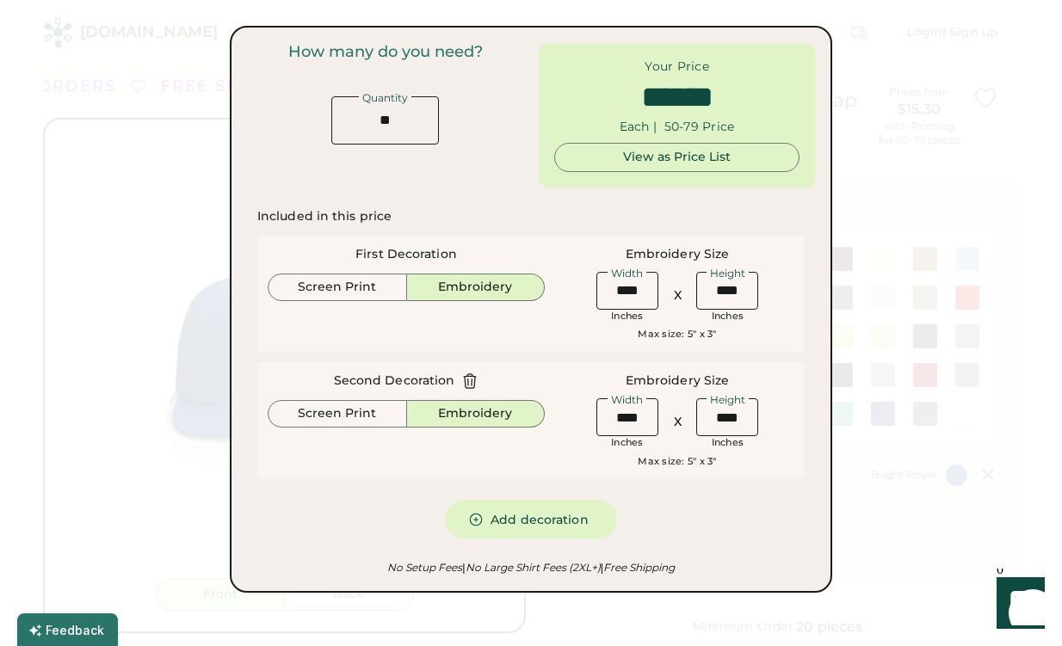
type input "******"
click at [627, 412] on input "input" at bounding box center [627, 417] width 62 height 38
click at [627, 411] on input "input" at bounding box center [627, 417] width 62 height 38
type input "****"
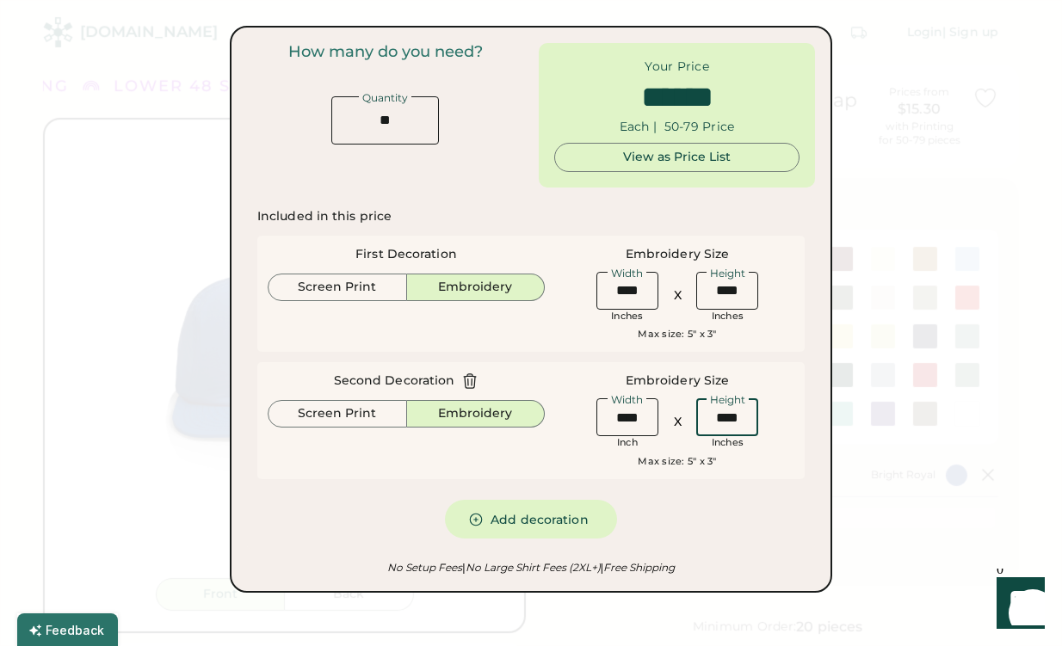
click at [721, 423] on input "input" at bounding box center [727, 417] width 62 height 38
type input "******"
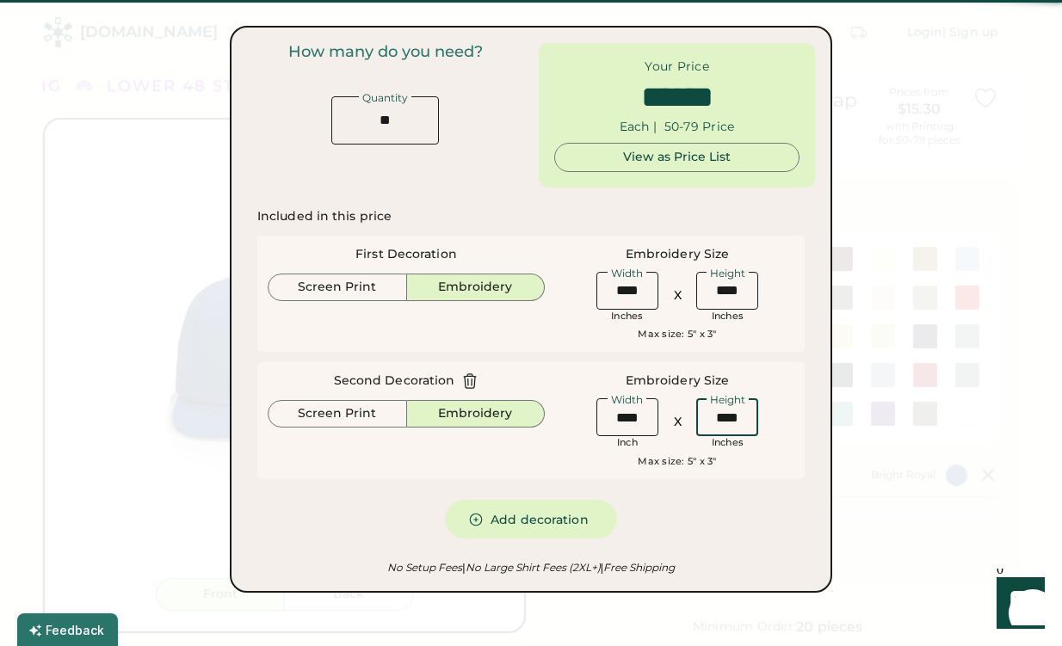
click at [721, 423] on input "input" at bounding box center [727, 417] width 62 height 38
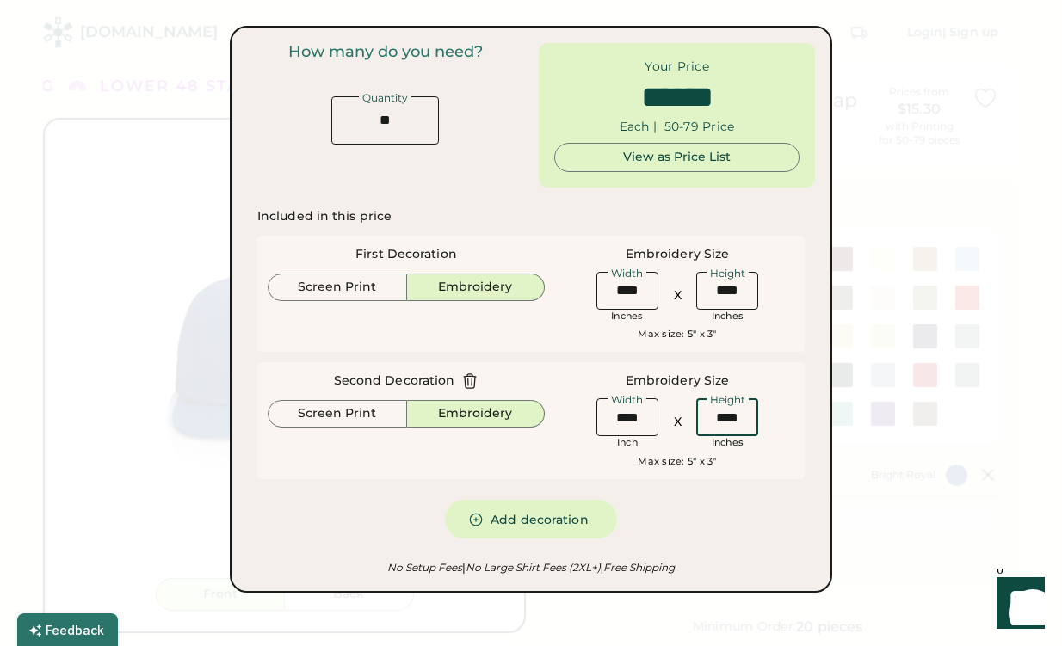
click at [721, 423] on input "input" at bounding box center [727, 417] width 62 height 38
type input "****"
click at [532, 177] on div "How many do you need? Quantity Your Price Each | 50-79 Price View as Price List" at bounding box center [531, 115] width 568 height 145
click at [528, 102] on div "How many do you need? Quantity Your Price Each | 50-79 Price View as Price List" at bounding box center [531, 115] width 568 height 145
click at [398, 127] on input "input" at bounding box center [385, 120] width 108 height 48
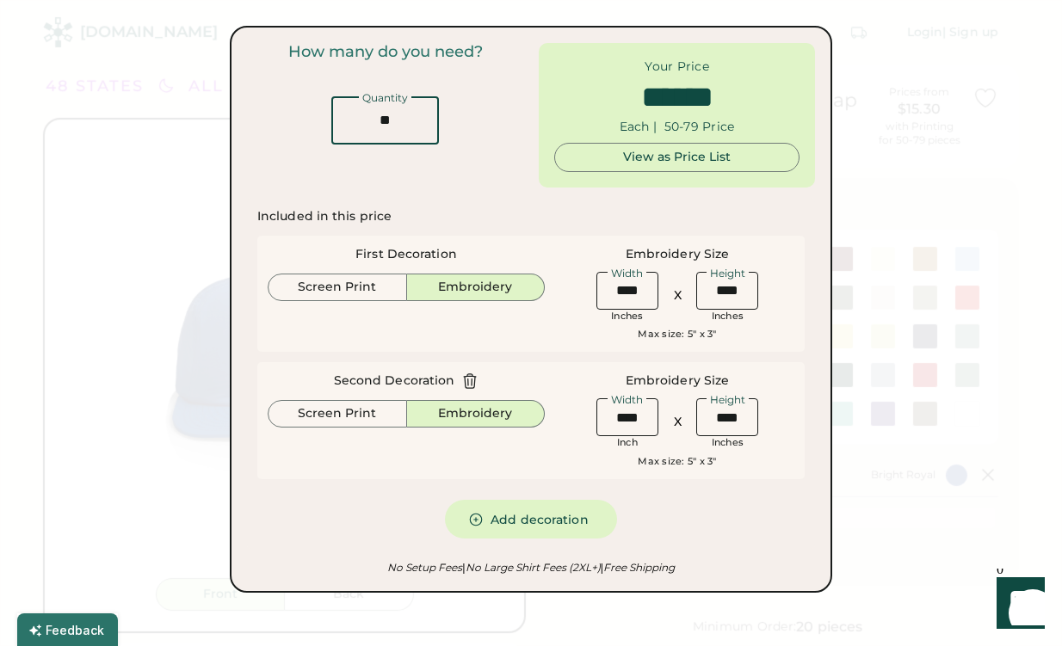
click at [398, 127] on input "input" at bounding box center [385, 120] width 108 height 48
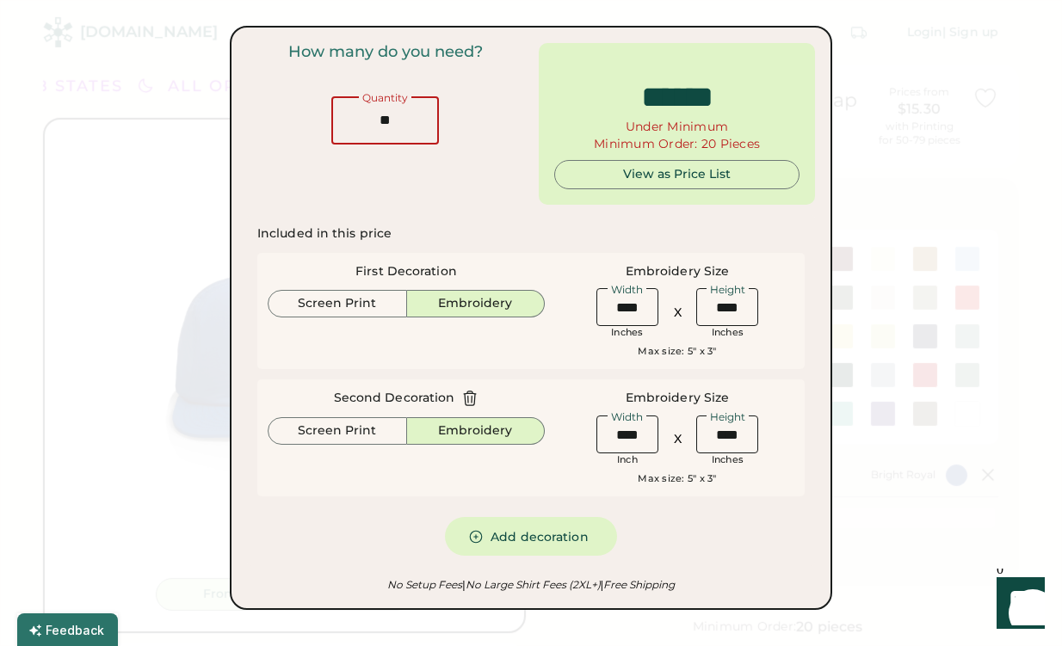
type input "***"
type input "*****"
type input "***"
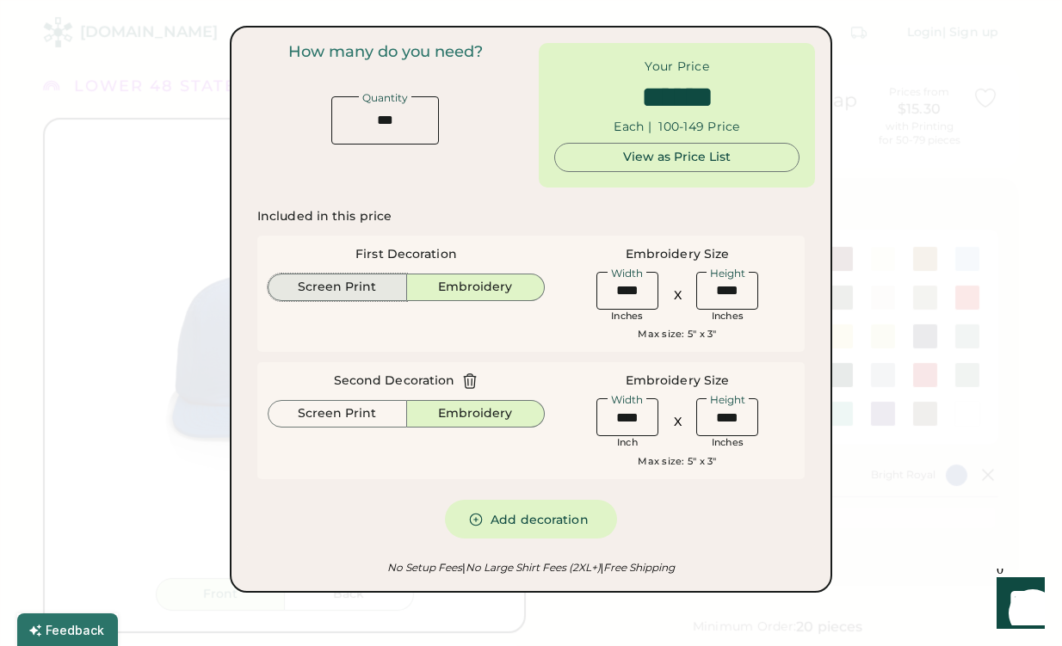
drag, startPoint x: 380, startPoint y: 279, endPoint x: 361, endPoint y: 371, distance: 93.8
click at [380, 279] on button "Screen Print" at bounding box center [337, 288] width 139 height 28
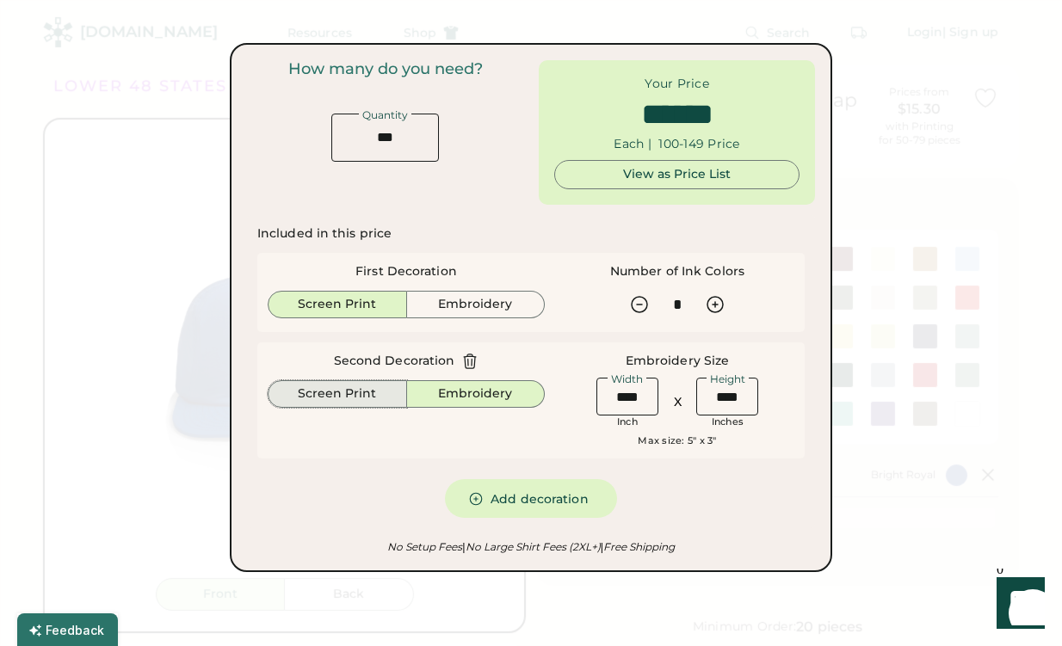
click at [352, 391] on button "Screen Print" at bounding box center [337, 394] width 139 height 28
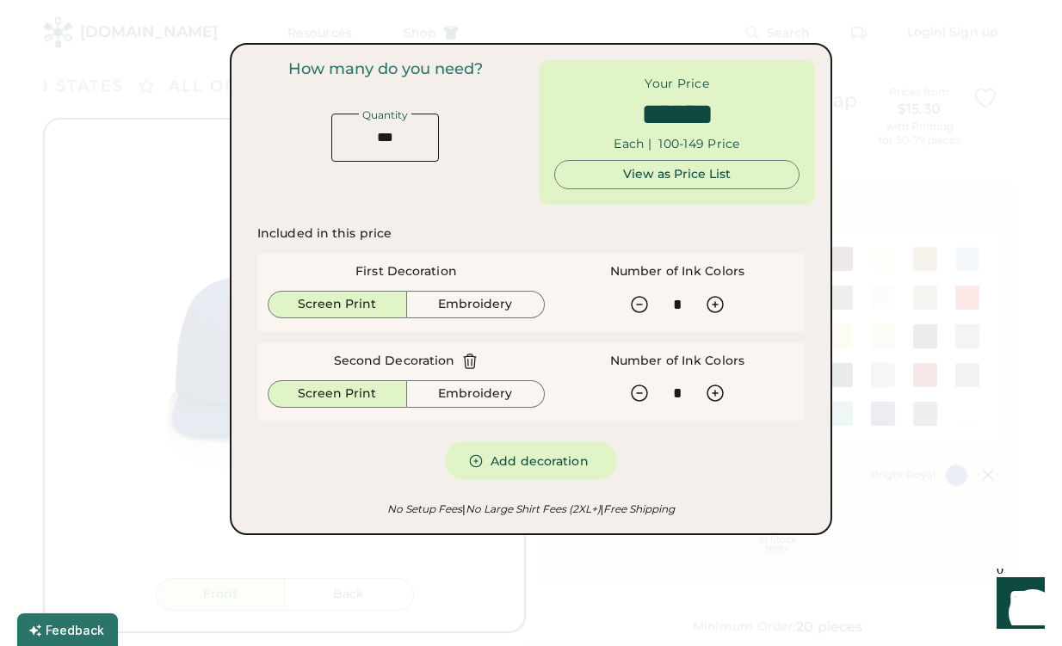
click at [816, 251] on div "How many do you need? Quantity Your Price Each | 100-149 Price View as Price Li…" at bounding box center [531, 289] width 602 height 492
click at [250, 224] on div "Included in this price First Decoration Screen Print Embroidery Embroidery Size…" at bounding box center [531, 353] width 568 height 276
click at [637, 395] on icon at bounding box center [639, 393] width 21 height 21
click at [466, 366] on icon at bounding box center [469, 361] width 17 height 17
type input "******"
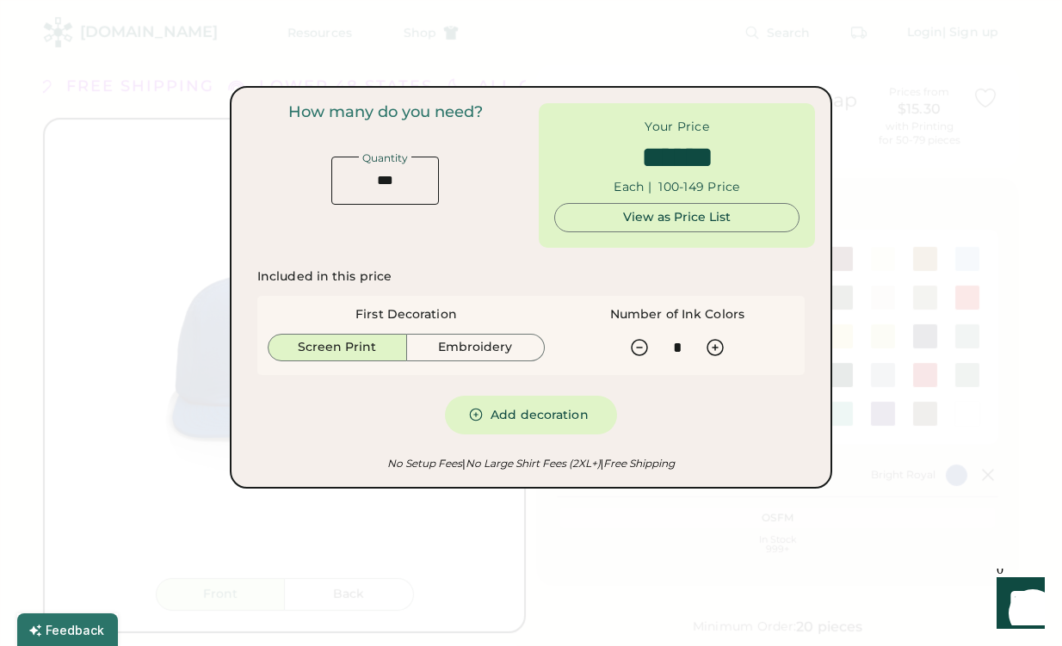
click at [812, 288] on div "Included in this price First Decoration Screen Print Embroidery Embroidery Size…" at bounding box center [531, 351] width 568 height 187
click at [392, 182] on input "input" at bounding box center [385, 181] width 108 height 48
type input "**"
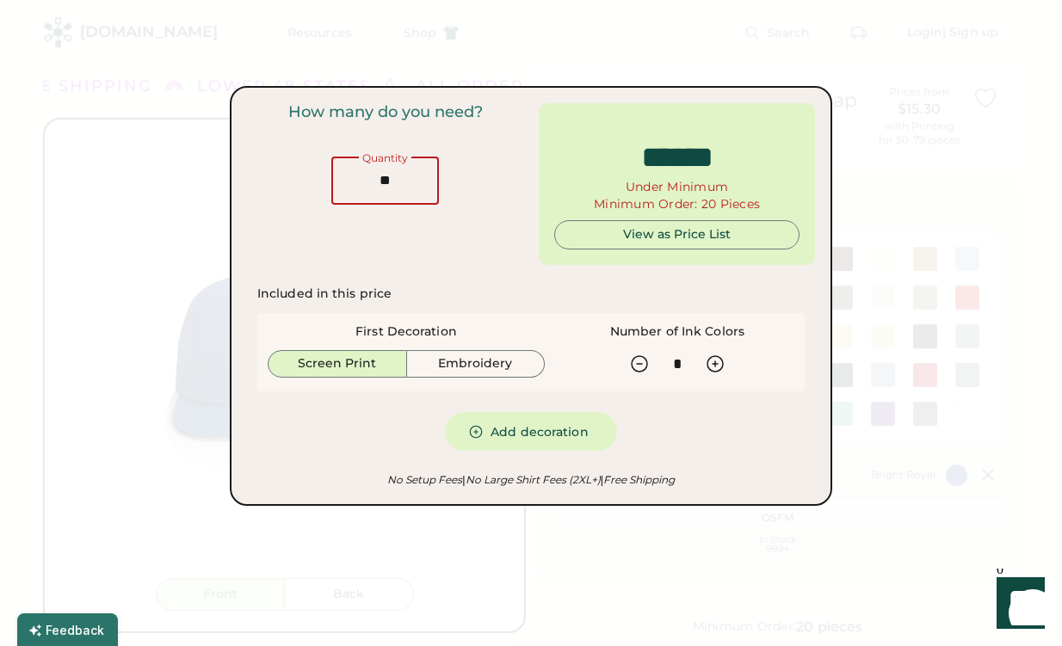
type input "*****"
type input "**"
type input "******"
